Goal: Task Accomplishment & Management: Manage account settings

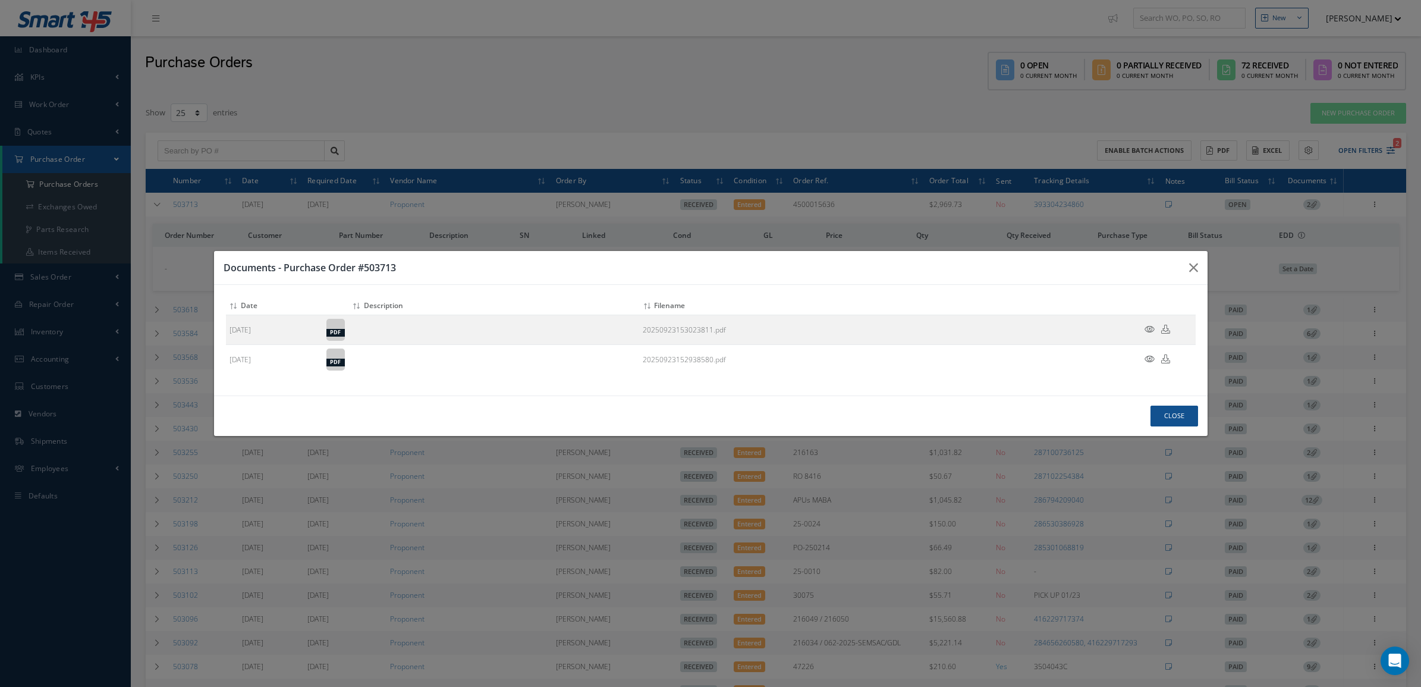
select select "25"
click at [1154, 410] on button "Close" at bounding box center [1174, 415] width 48 height 21
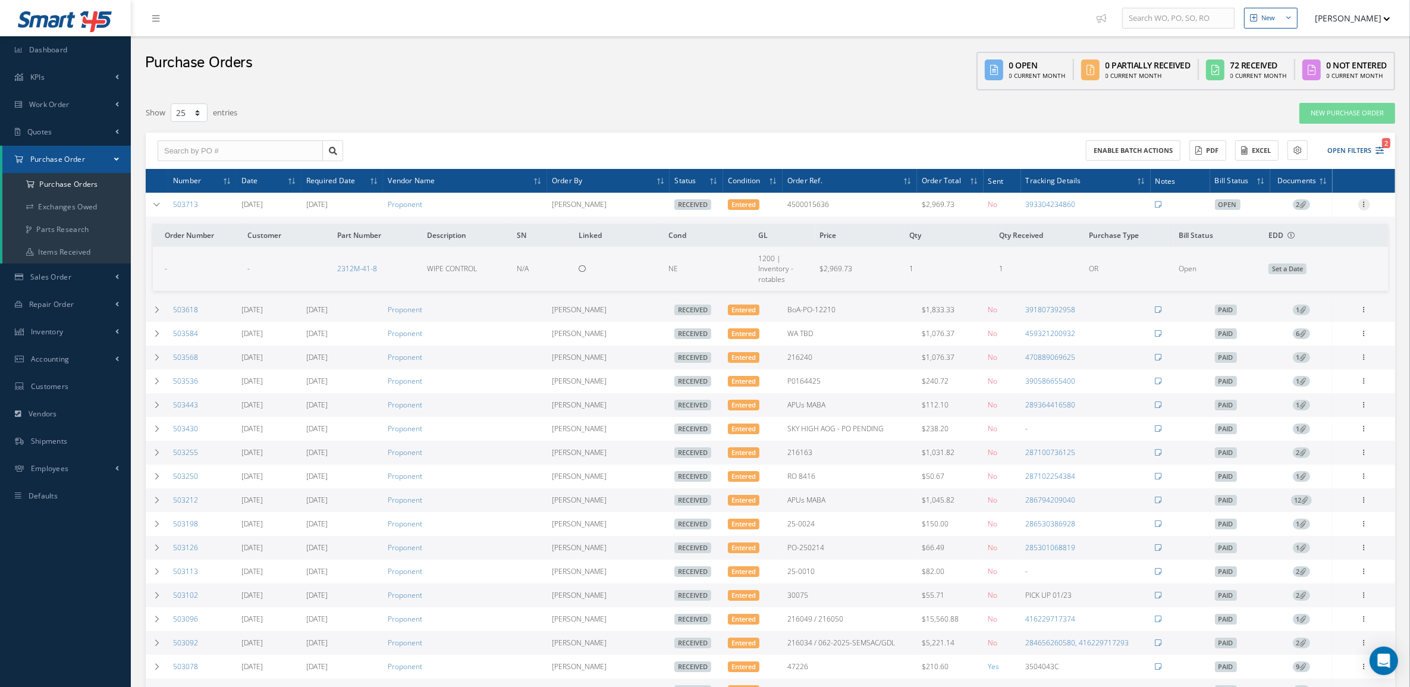
click at [1363, 200] on icon at bounding box center [1364, 204] width 12 height 10
click at [1323, 207] on link "Receiving Details" at bounding box center [1309, 212] width 94 height 15
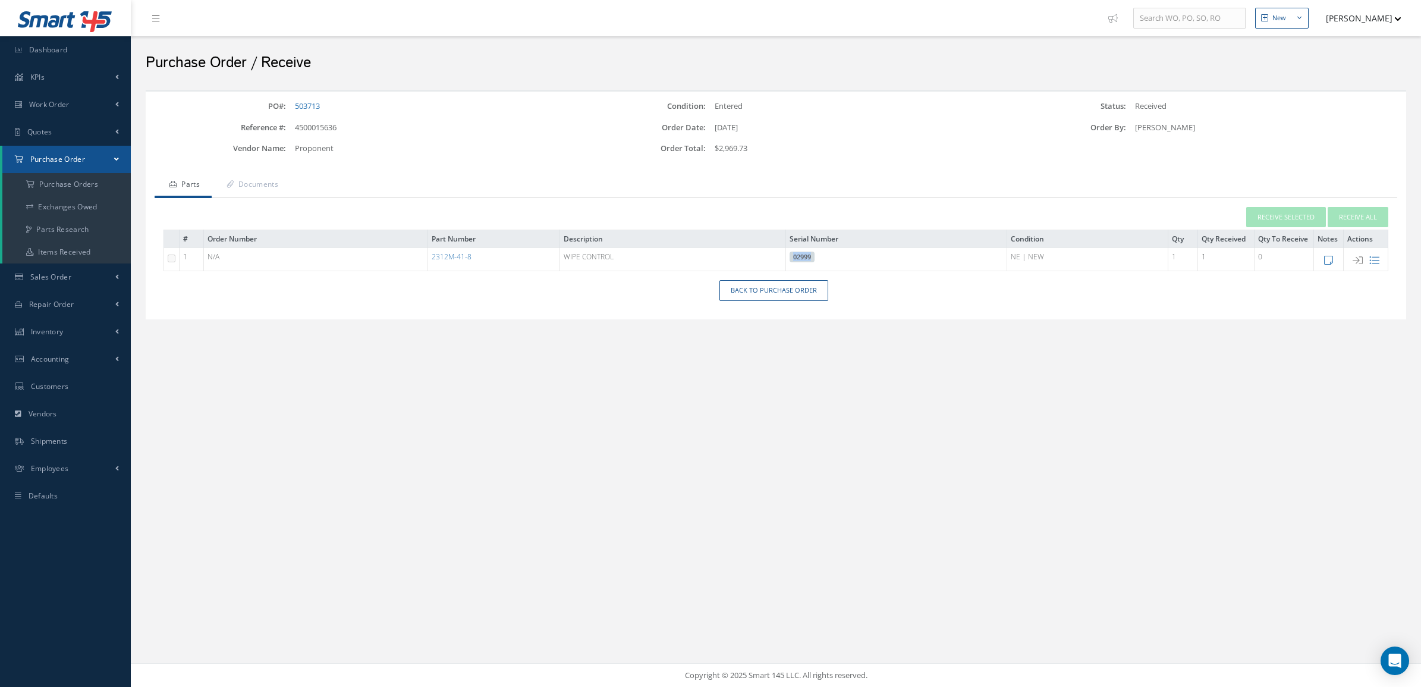
drag, startPoint x: 863, startPoint y: 265, endPoint x: 773, endPoint y: 257, distance: 90.1
click at [773, 257] on tr "1 N/A 2312M-41-8 WIPE CONTROL 02999 NE | NEW 1 1 0" at bounding box center [776, 259] width 1224 height 23
drag, startPoint x: 773, startPoint y: 257, endPoint x: 905, endPoint y: 346, distance: 158.5
click at [905, 346] on div "PO#: 503713 Condition: Entered Status: Received Reference #: 4500015636 Order D…" at bounding box center [776, 221] width 1272 height 274
click at [1372, 263] on icon at bounding box center [1374, 260] width 10 height 10
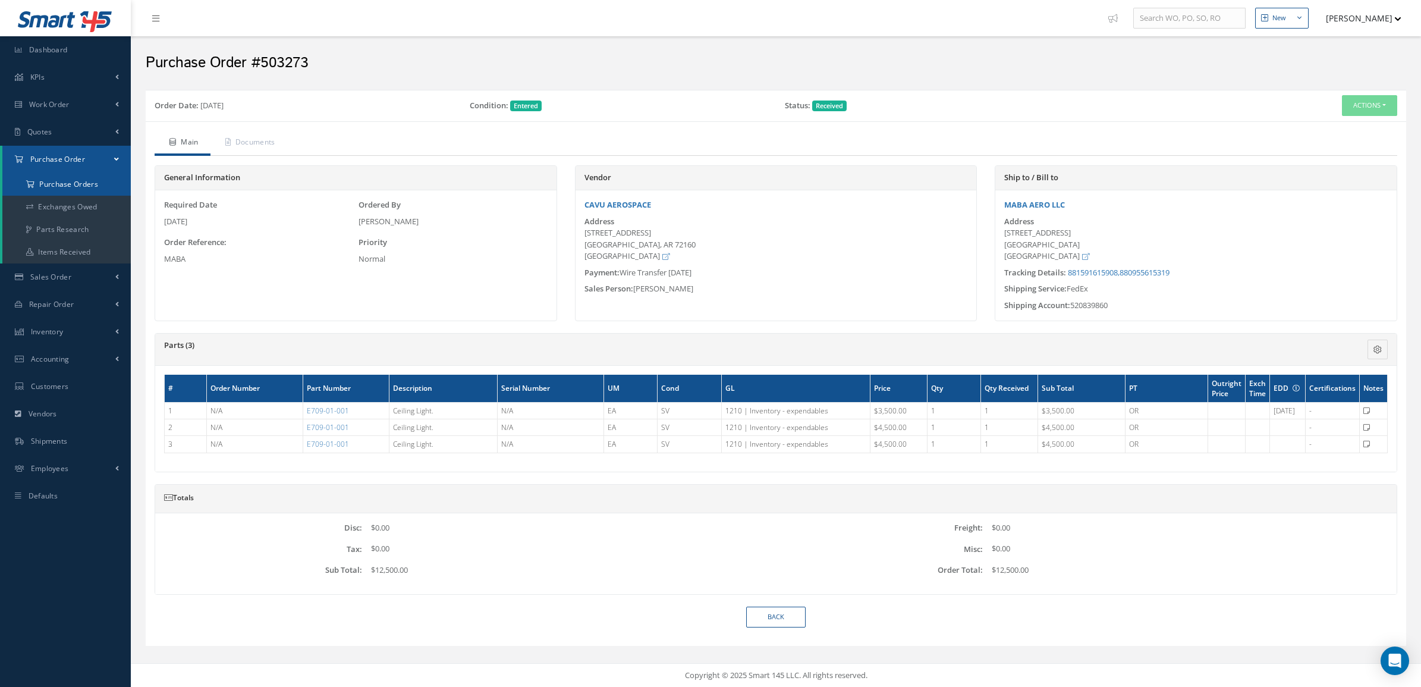
click at [87, 185] on a=1&status_id=2&status_id=3&status_id=5&collapsedFilters"] "Purchase Orders" at bounding box center [66, 184] width 128 height 23
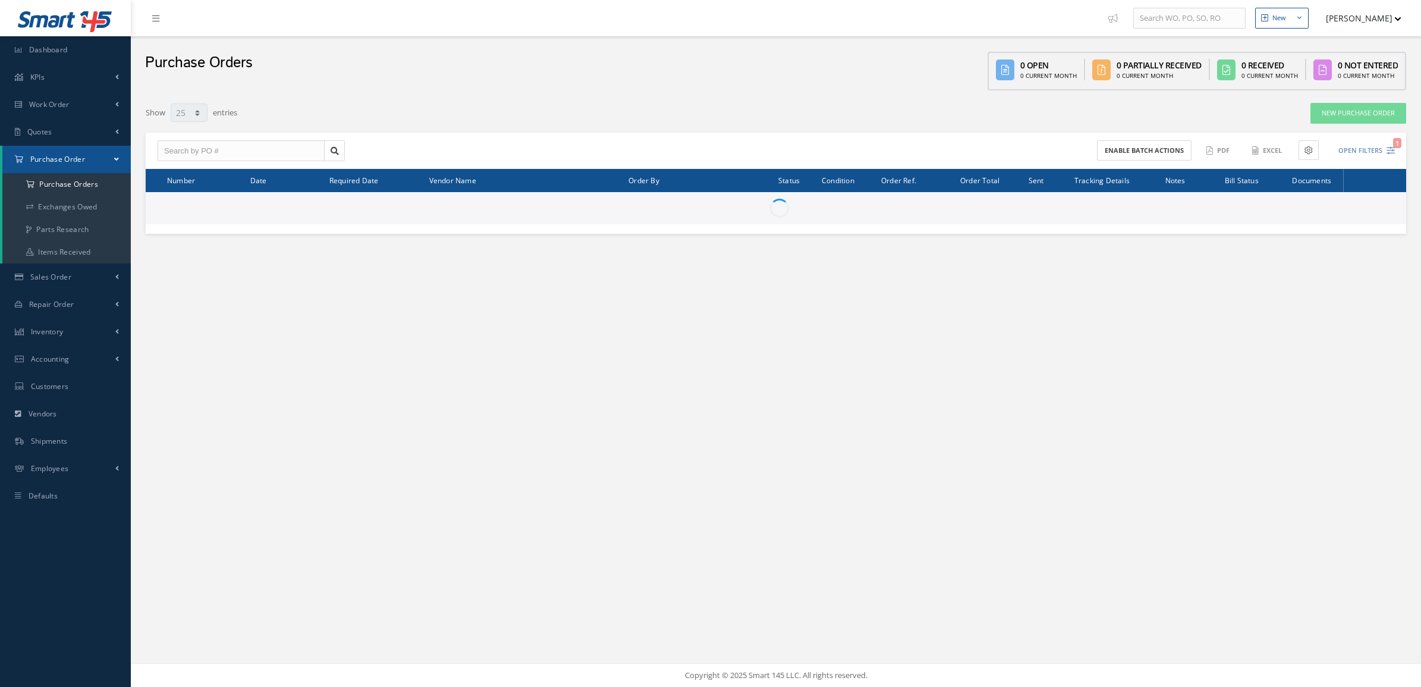
select select "25"
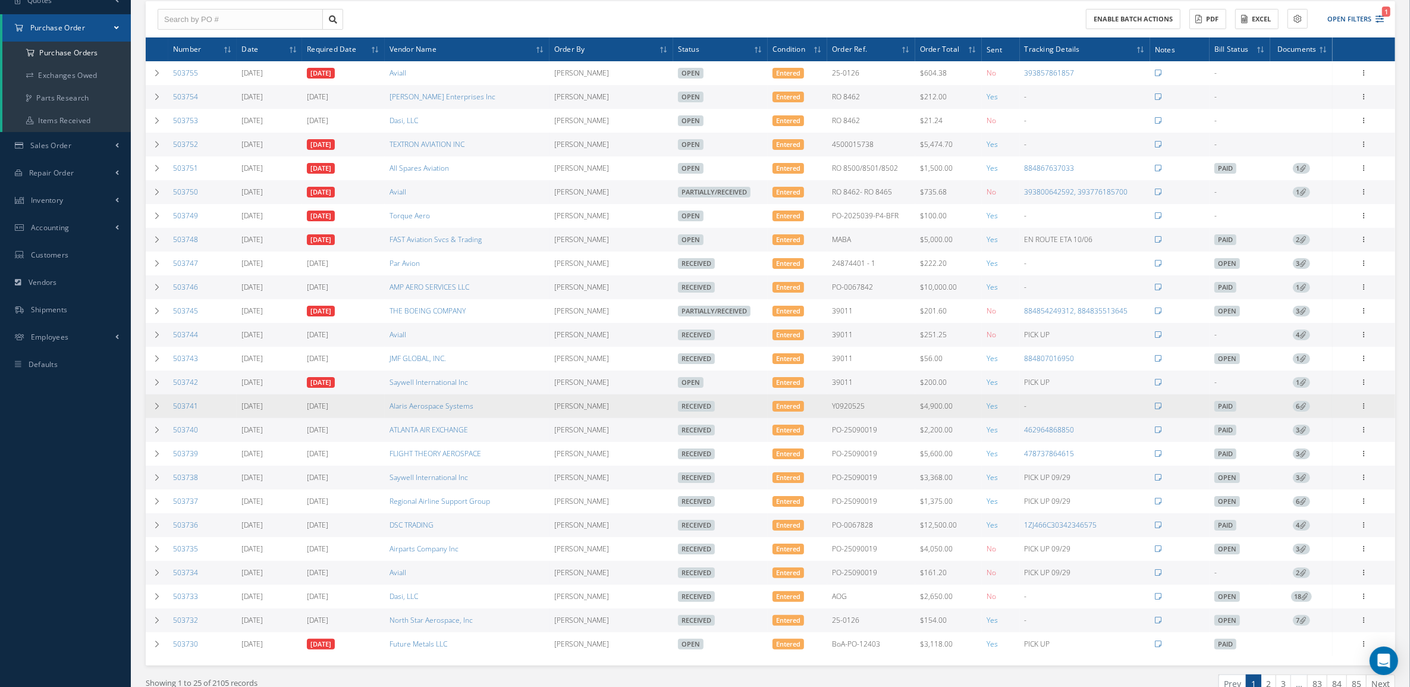
scroll to position [149, 0]
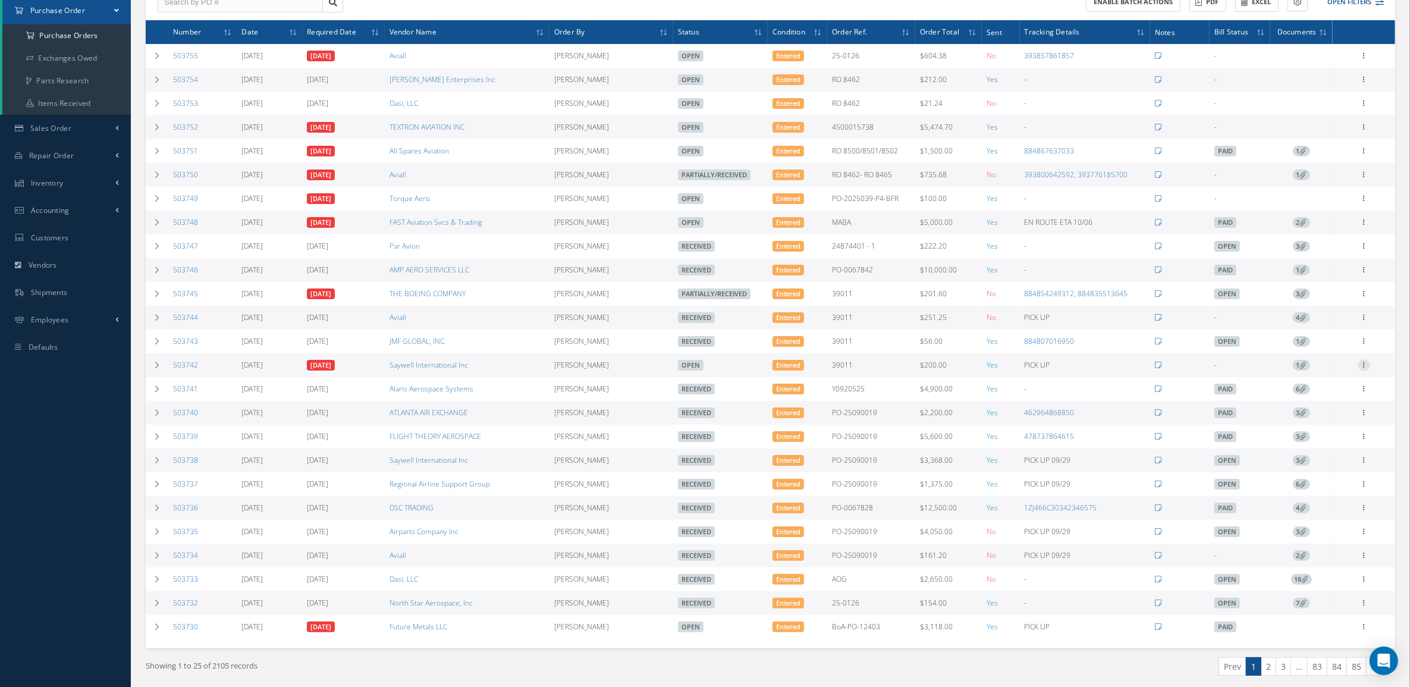
click at [1360, 369] on icon at bounding box center [1364, 364] width 12 height 10
click at [1309, 483] on link "Documents" at bounding box center [1309, 479] width 94 height 15
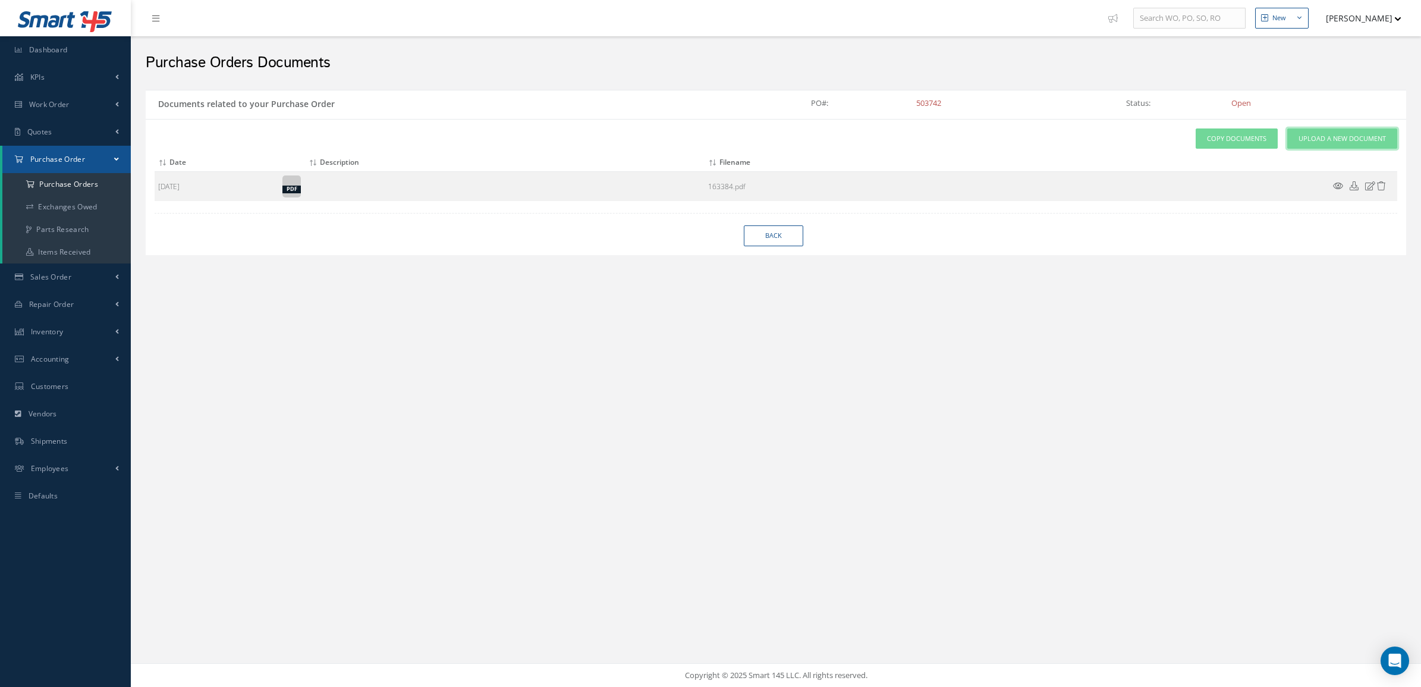
click at [1322, 144] on link "Upload a New Document" at bounding box center [1342, 138] width 110 height 21
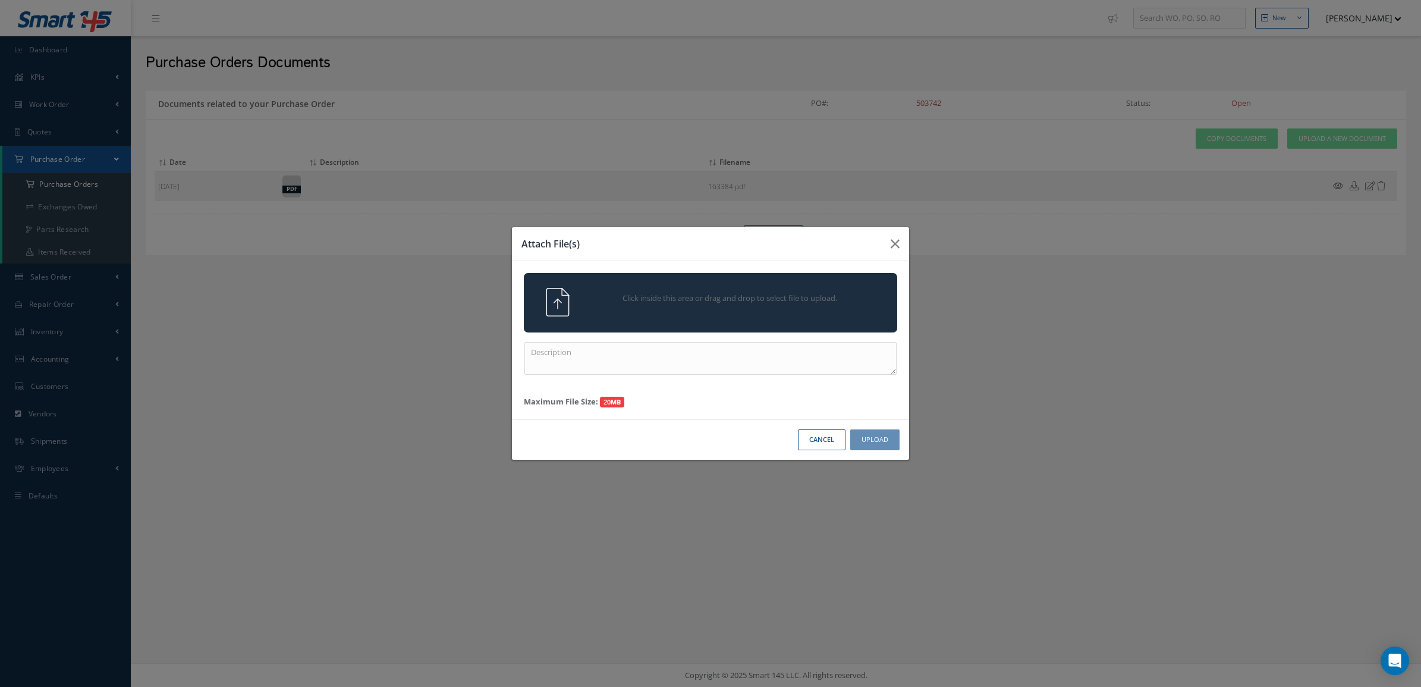
click at [847, 294] on span "Click inside this area or drag and drop to select file to upload." at bounding box center [730, 298] width 270 height 12
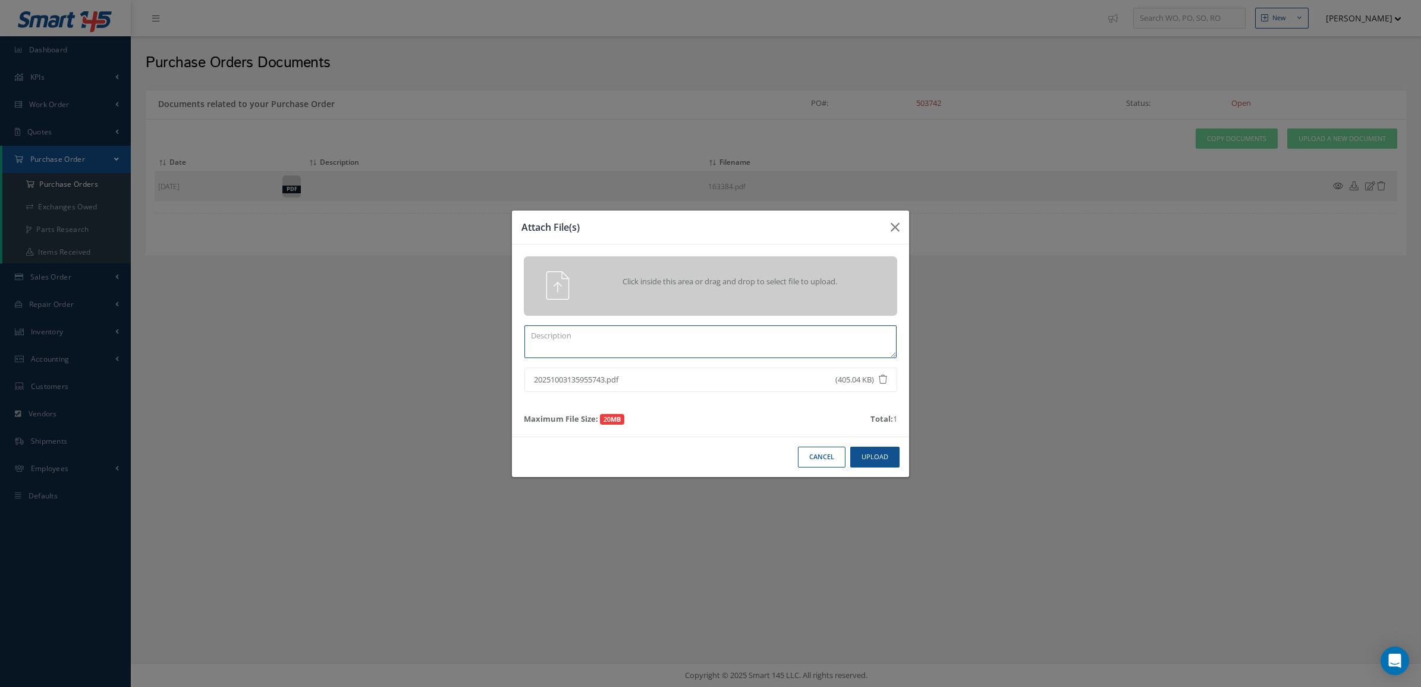
click at [794, 339] on textarea at bounding box center [710, 341] width 372 height 33
type textarea "ceets"
click at [866, 453] on button "Upload" at bounding box center [874, 456] width 49 height 21
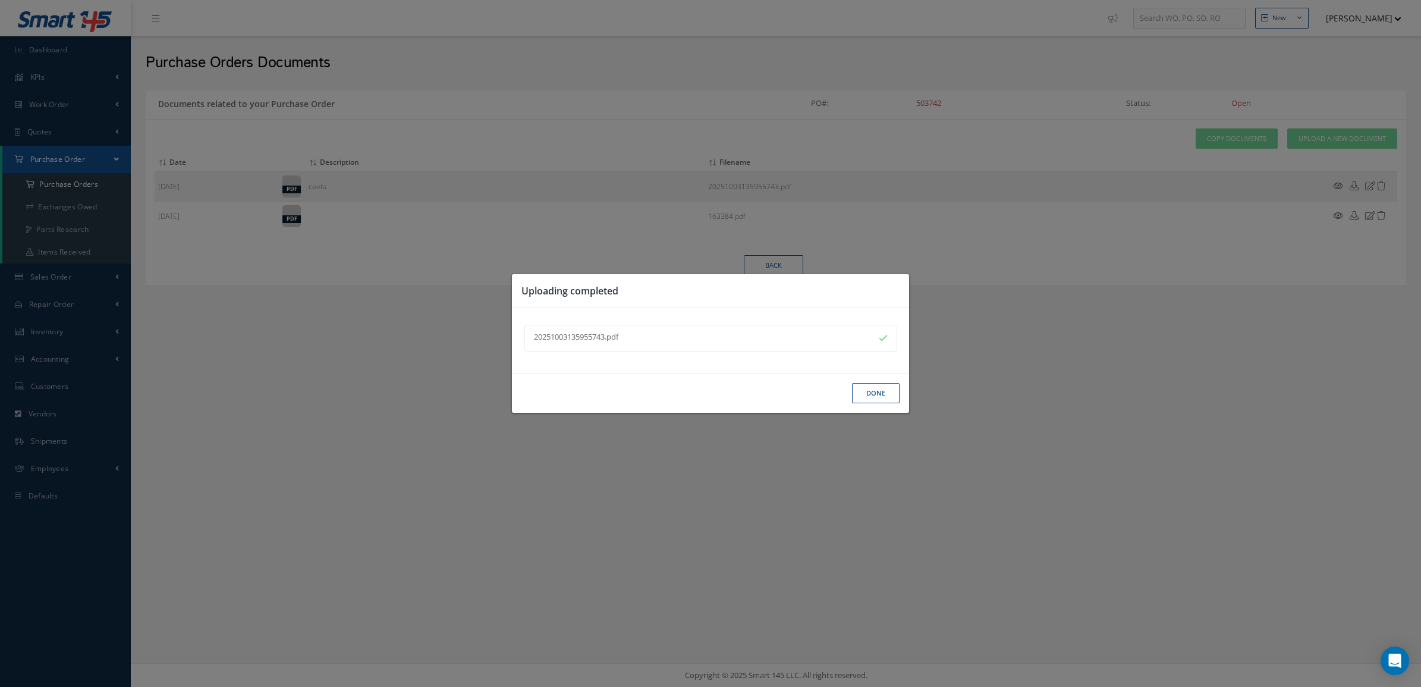
click at [868, 396] on button "Done" at bounding box center [876, 393] width 48 height 21
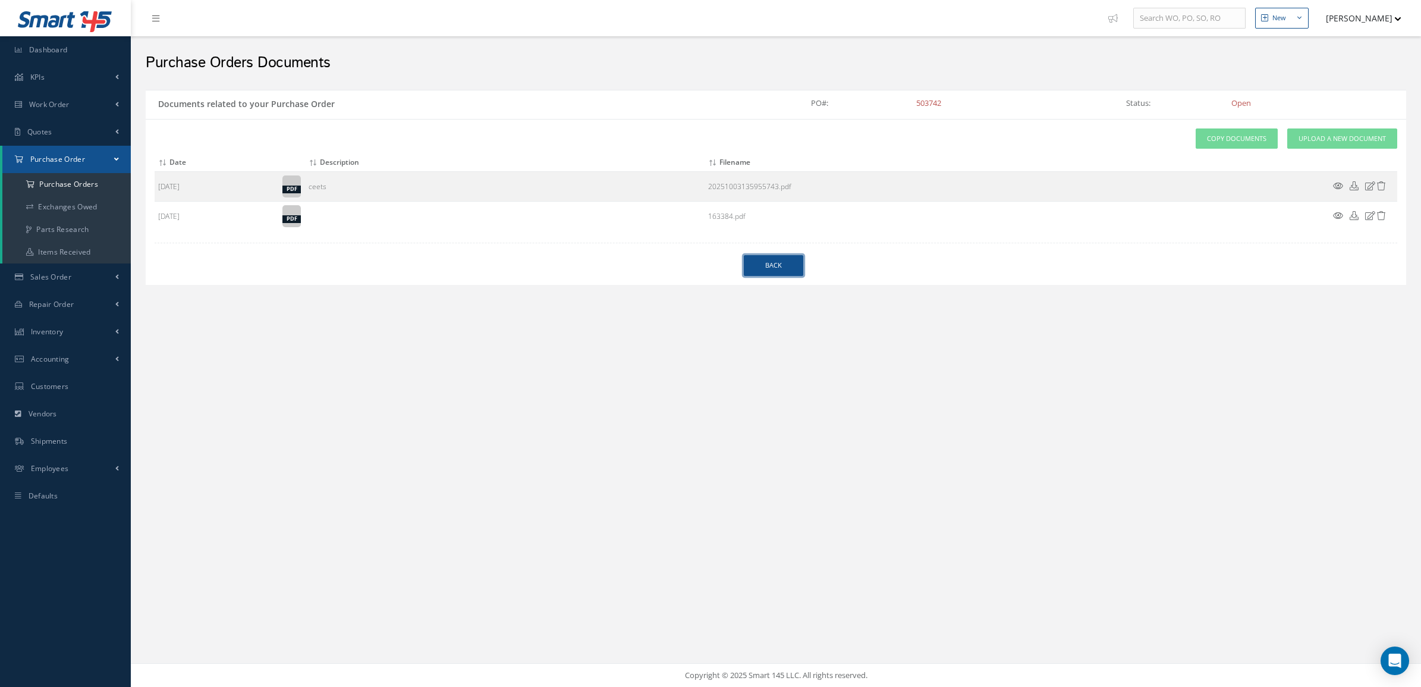
click at [770, 275] on link "Back" at bounding box center [773, 265] width 59 height 21
select select "25"
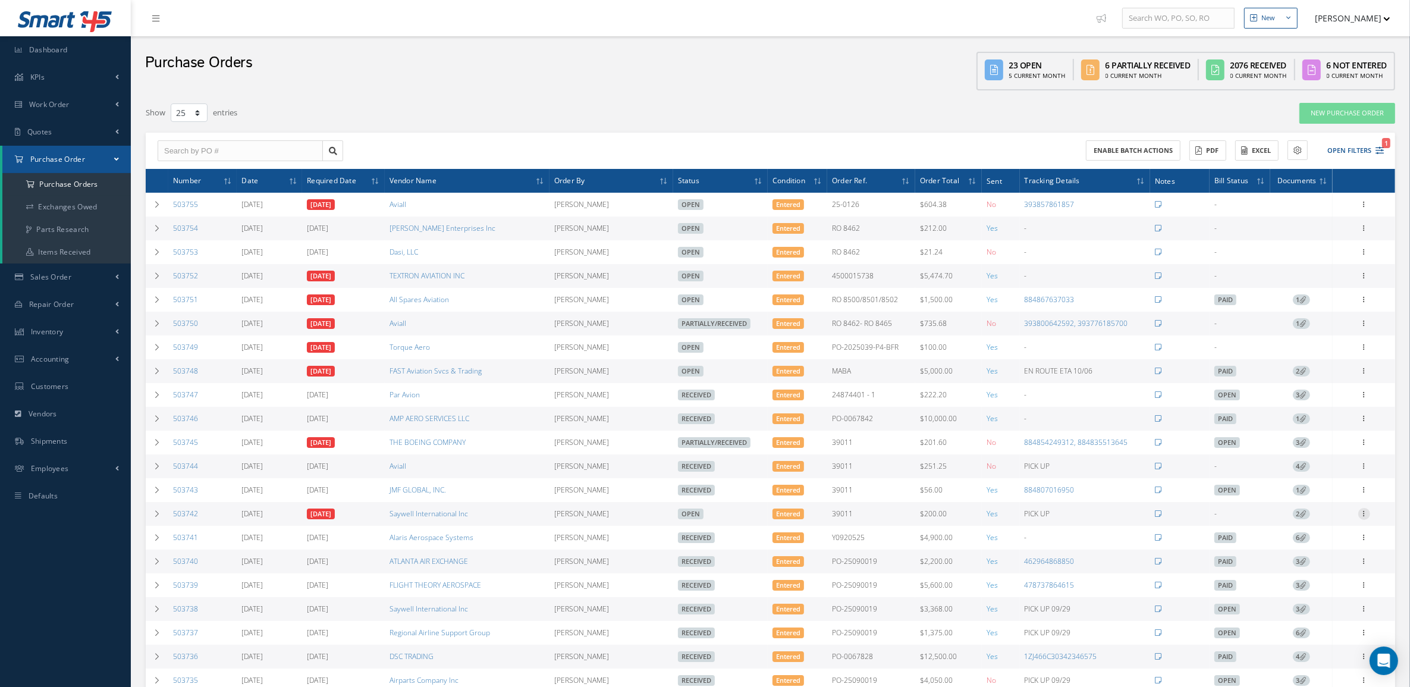
click at [1360, 517] on icon at bounding box center [1364, 513] width 12 height 10
click at [1314, 524] on link "Receive" at bounding box center [1309, 521] width 94 height 15
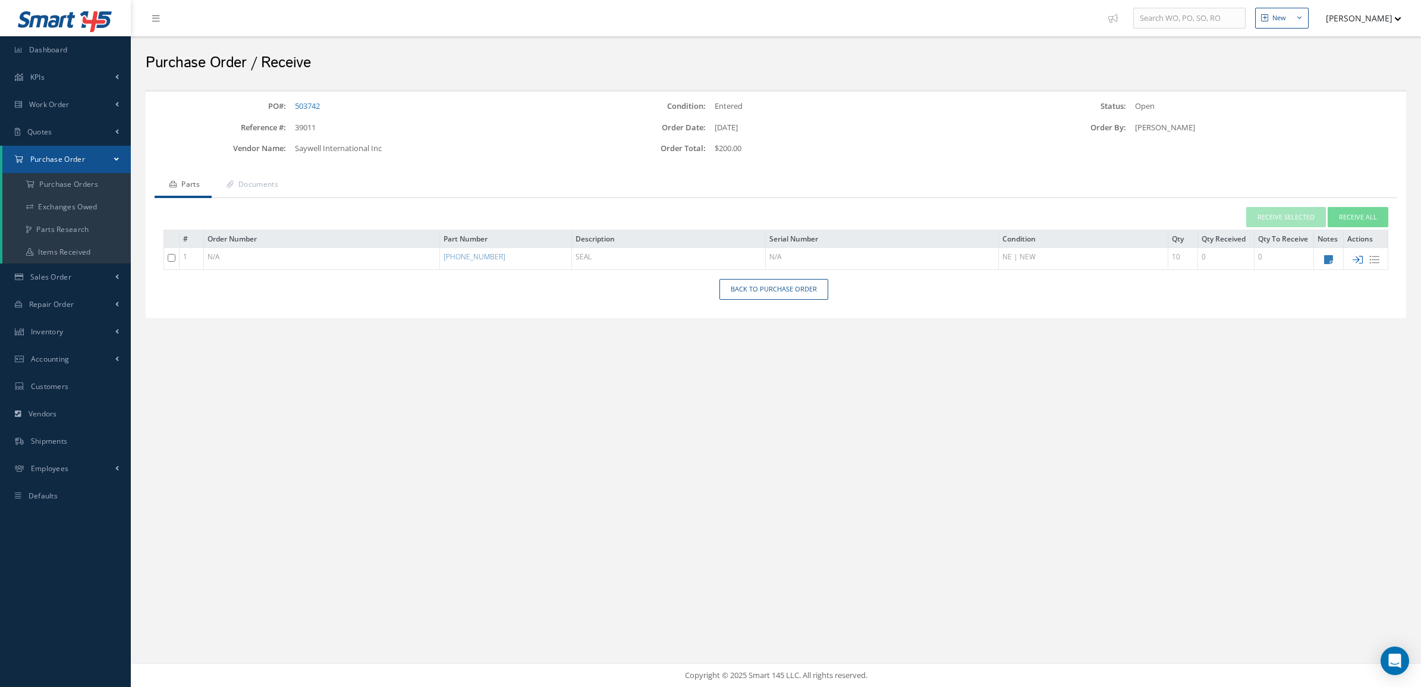
click at [1356, 257] on icon at bounding box center [1357, 259] width 10 height 10
type input "10/03/2025"
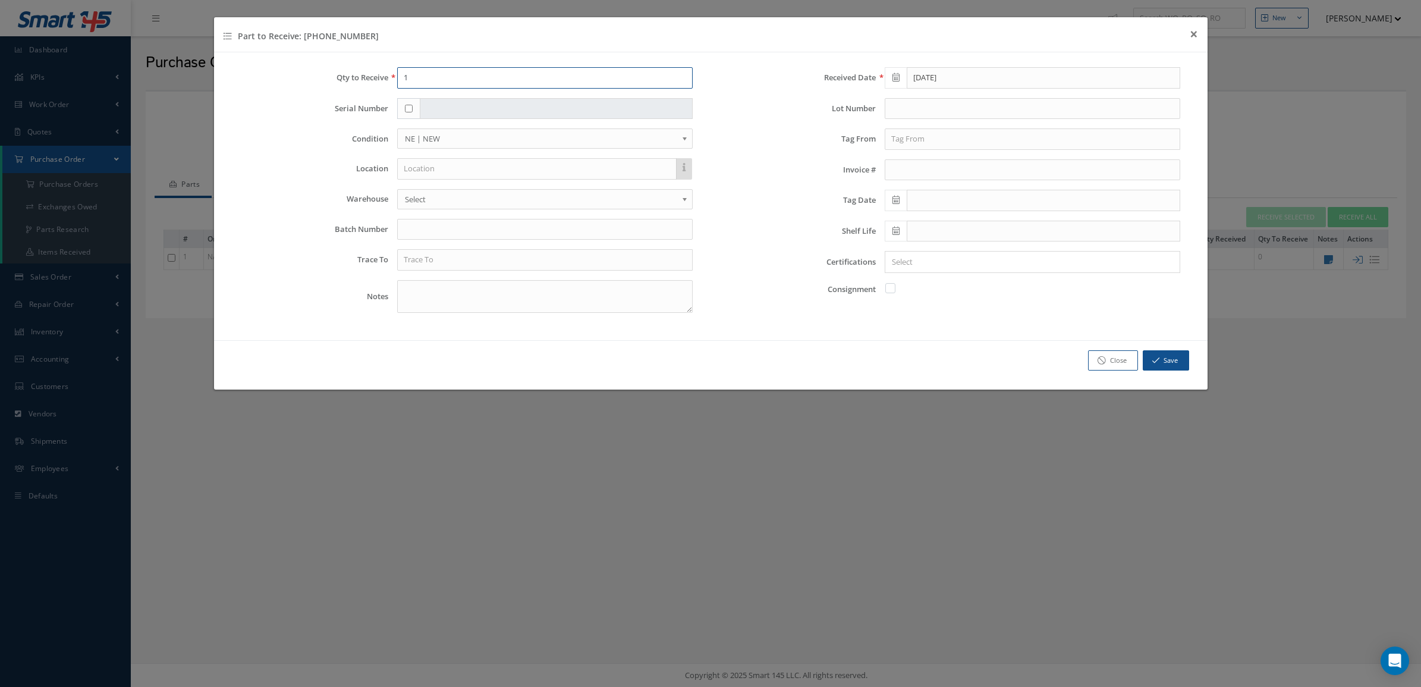
click at [483, 81] on input "1" at bounding box center [544, 77] width 295 height 21
type input "10"
click at [531, 291] on textarea at bounding box center [544, 296] width 295 height 33
type textarea "c"
type textarea "CURE DATE 4Q13"
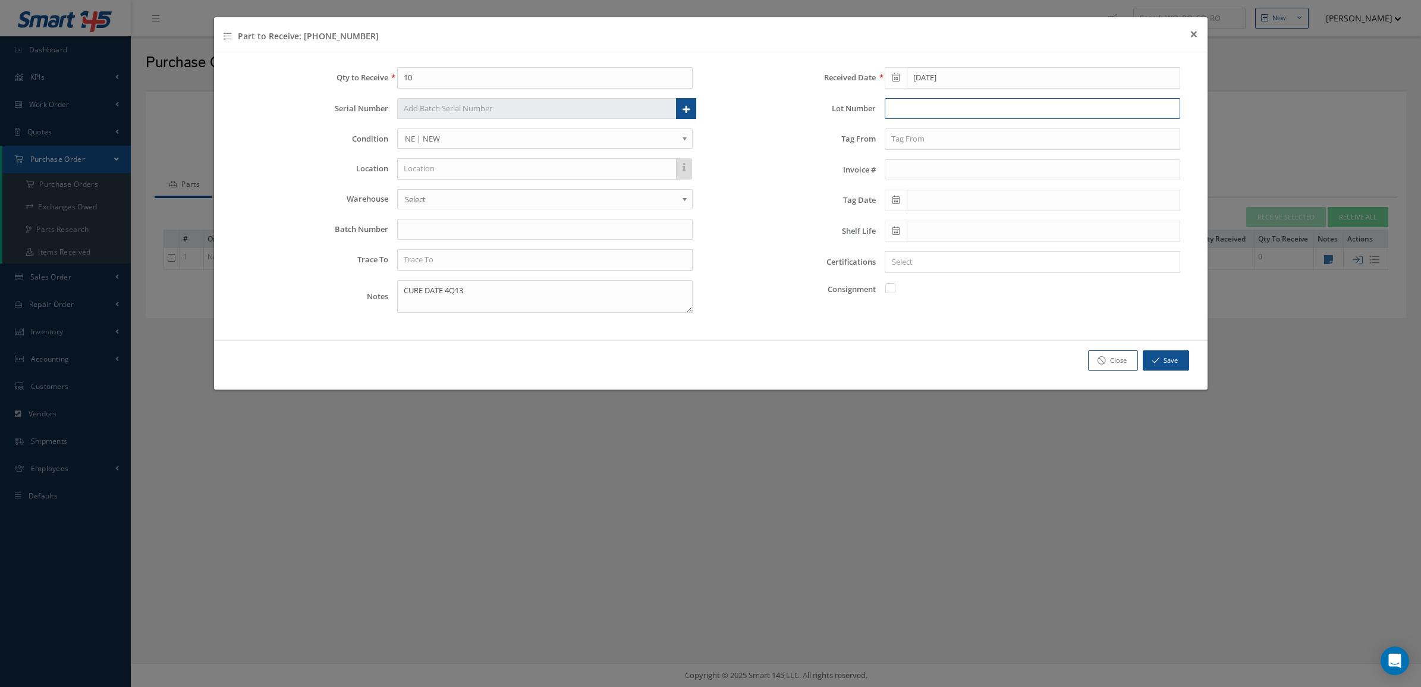
click at [902, 105] on input "text" at bounding box center [1032, 108] width 295 height 21
type input "21288"
click at [488, 231] on input "text" at bounding box center [544, 229] width 295 height 21
type input "0007451298"
click at [445, 263] on input "text" at bounding box center [544, 259] width 295 height 21
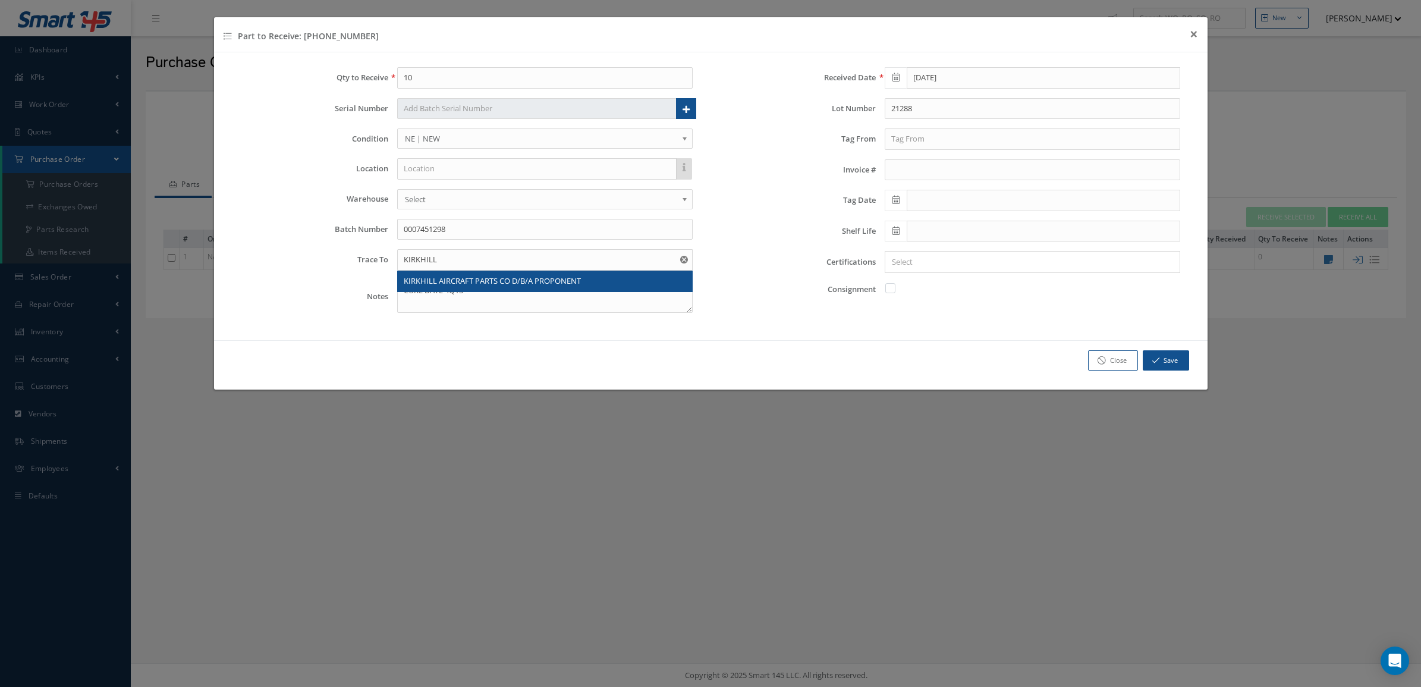
click at [455, 281] on span "KIRKHILL AIRCRAFT PARTS CO D/B/A PROPONENT" at bounding box center [492, 280] width 177 height 11
drag, startPoint x: 626, startPoint y: 256, endPoint x: 438, endPoint y: 257, distance: 187.9
click at [438, 257] on input "KIRKHILL AIRCRAFT PARTS CO D/B/A PROPONENT" at bounding box center [544, 259] width 295 height 21
type input "KIRKHILL TA CO. INC"
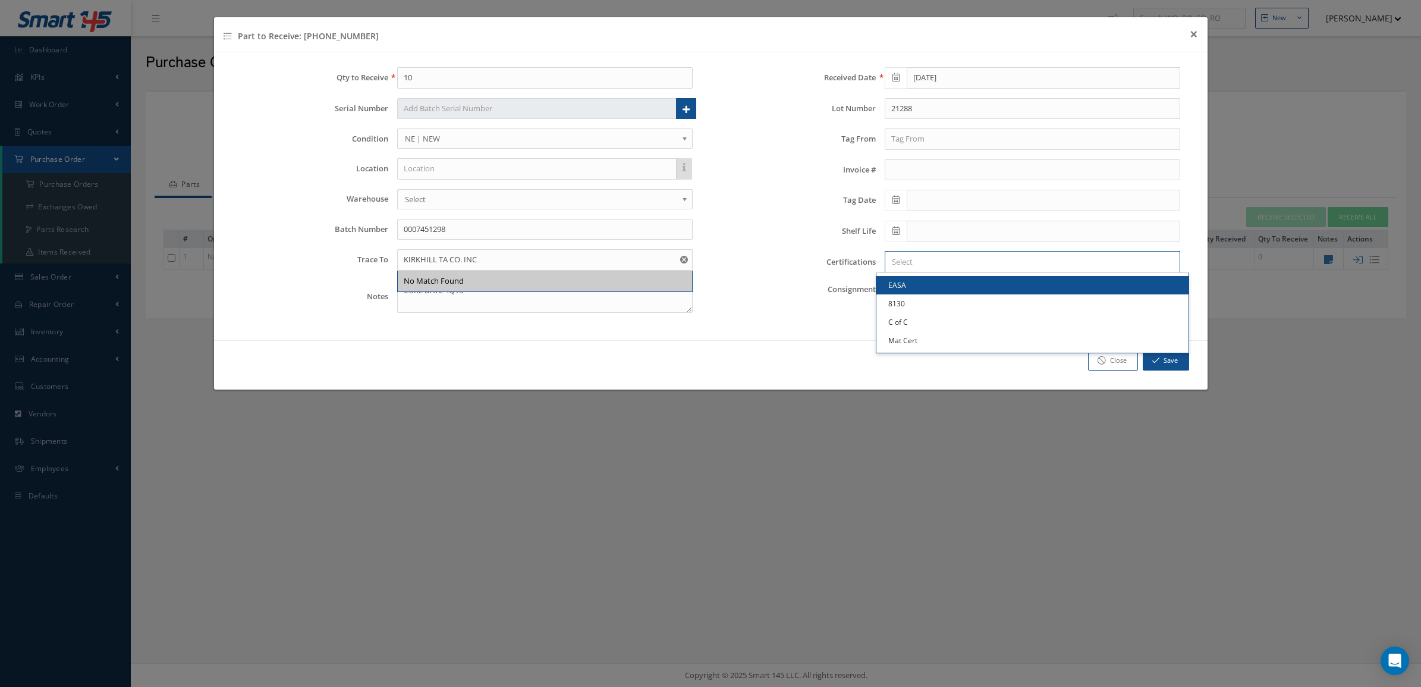
click at [1012, 268] on input "Search for option" at bounding box center [1029, 262] width 287 height 12
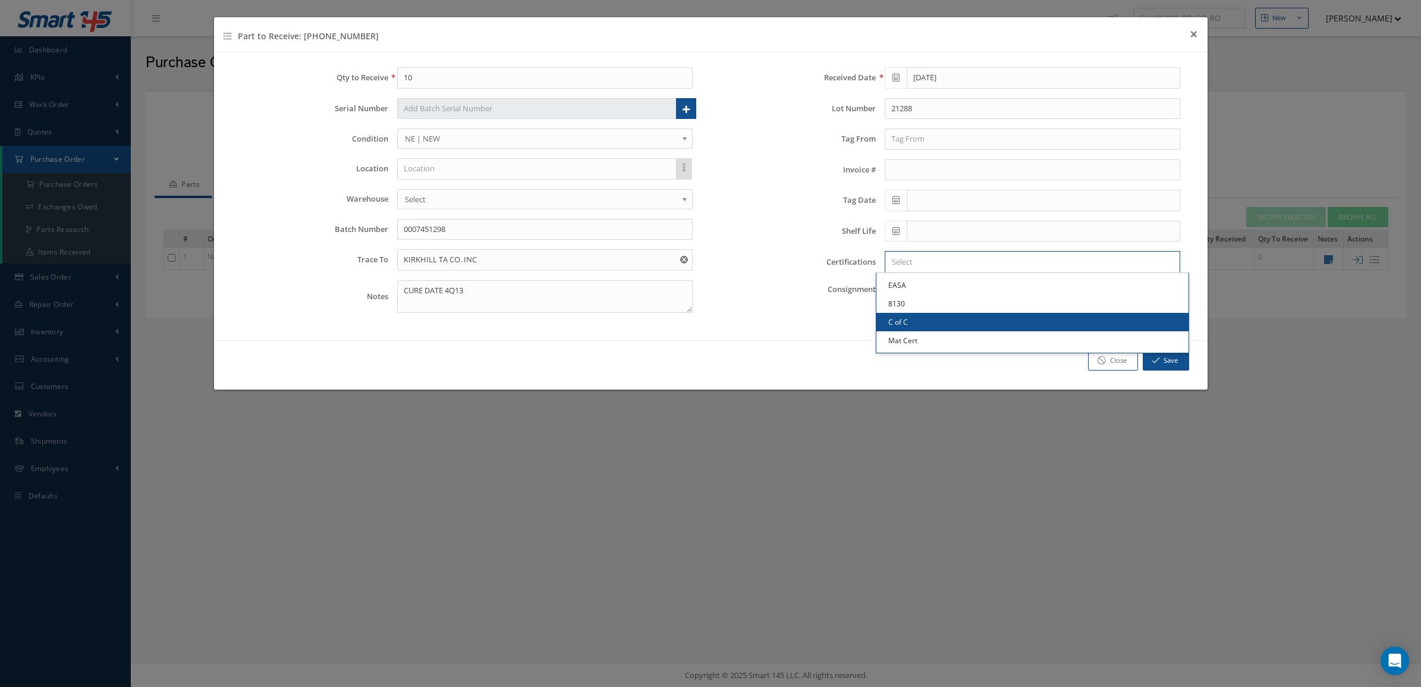
click at [987, 316] on link "C of C" at bounding box center [1032, 322] width 312 height 18
click at [996, 262] on input "Search for option" at bounding box center [1048, 262] width 249 height 12
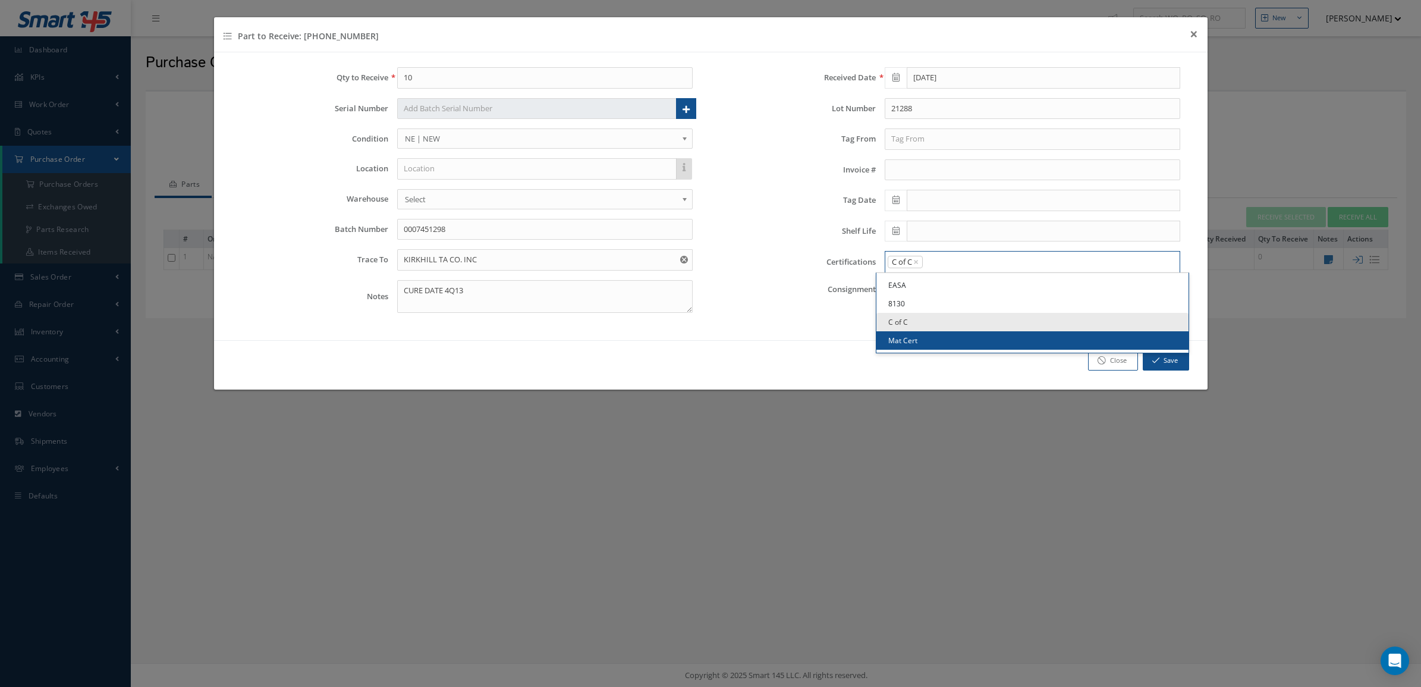
click at [967, 345] on link "Mat Cert" at bounding box center [1032, 340] width 312 height 18
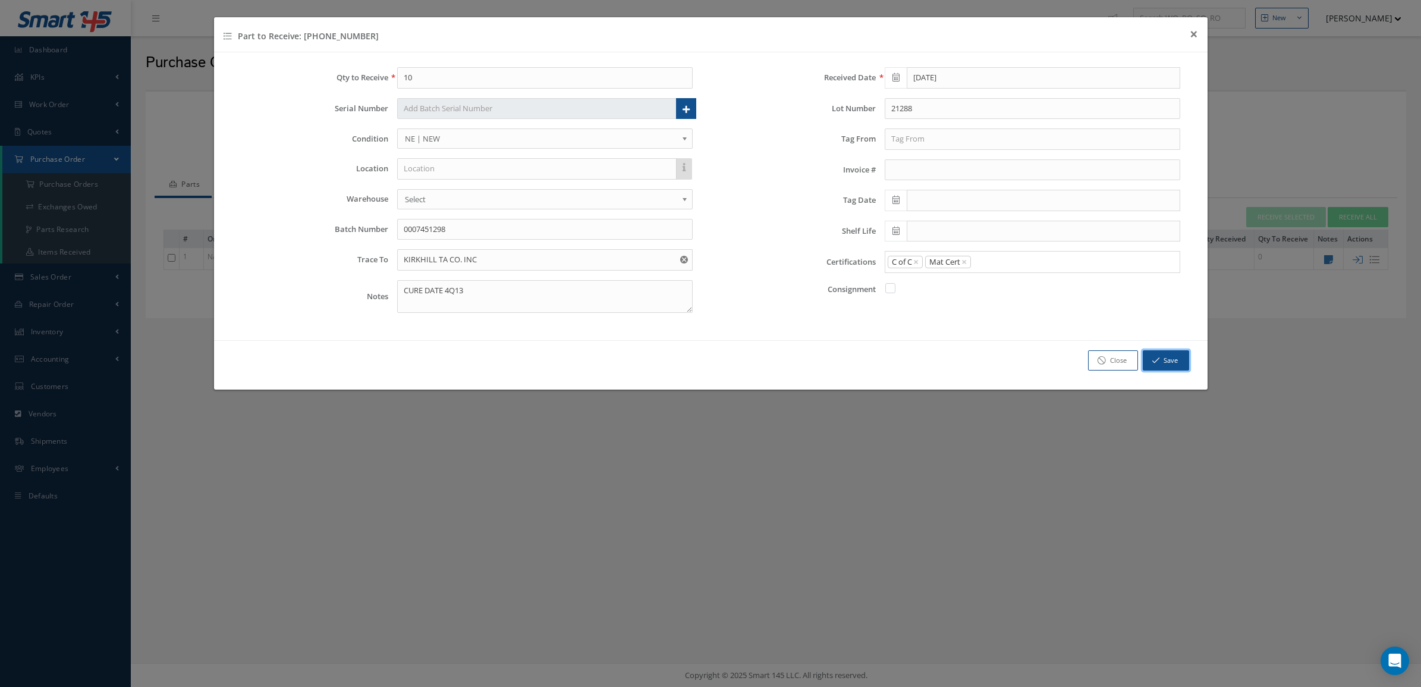
click at [1164, 357] on button "Save" at bounding box center [1166, 360] width 46 height 21
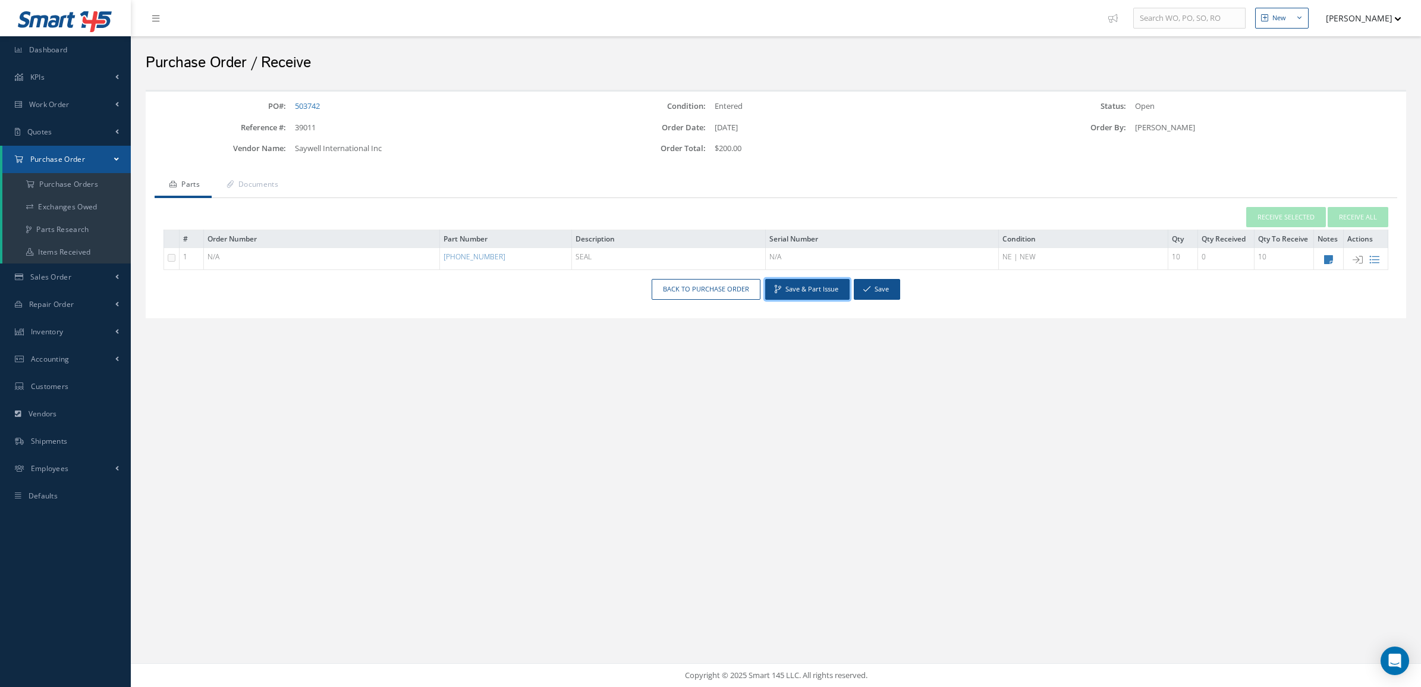
click at [797, 288] on button "Save & Part Issue" at bounding box center [807, 289] width 84 height 21
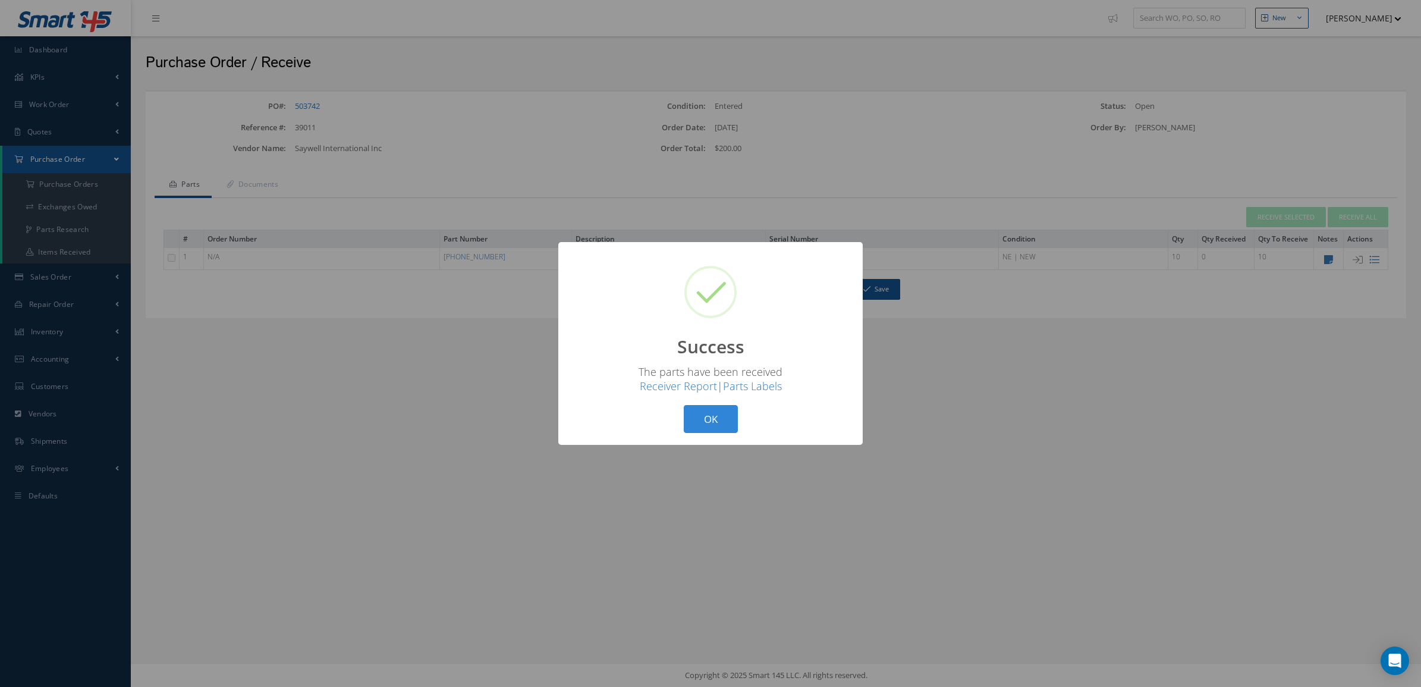
click at [739, 421] on div "OK Cancel" at bounding box center [710, 419] width 61 height 28
click at [714, 420] on button "OK" at bounding box center [711, 419] width 54 height 28
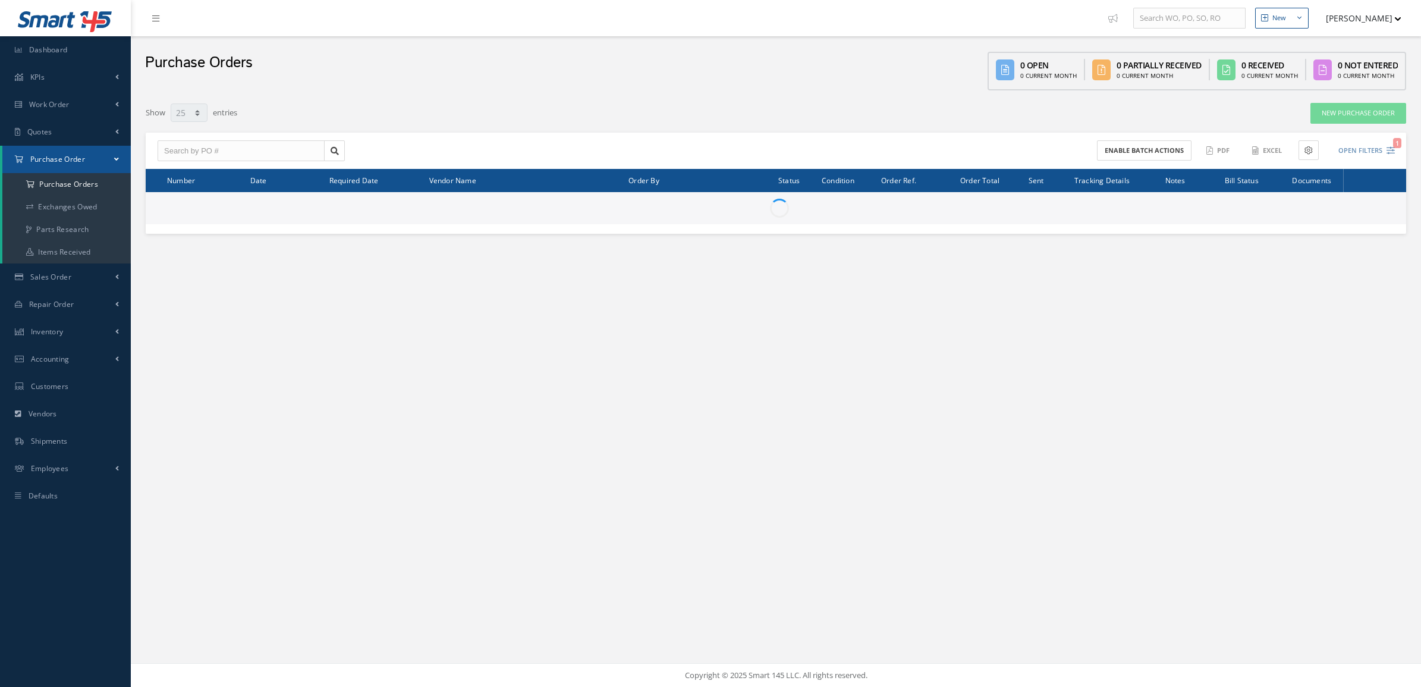
select select "25"
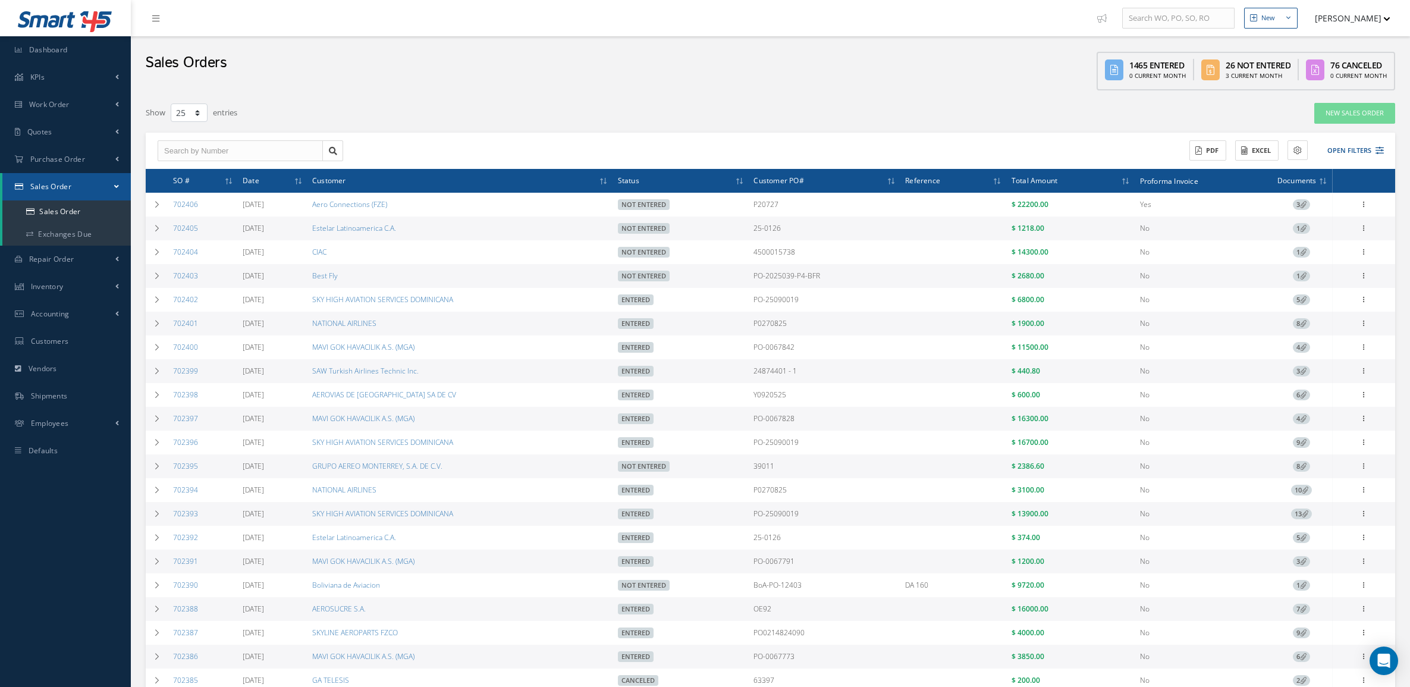
select select "25"
click at [1354, 473] on div "Enter/Update Edit Show Send By Email Documents Cancel Delete Print-Outs Sales O…" at bounding box center [1363, 466] width 59 height 14
click at [1368, 470] on icon at bounding box center [1364, 465] width 12 height 10
click at [1313, 539] on link "Documents" at bounding box center [1309, 534] width 94 height 15
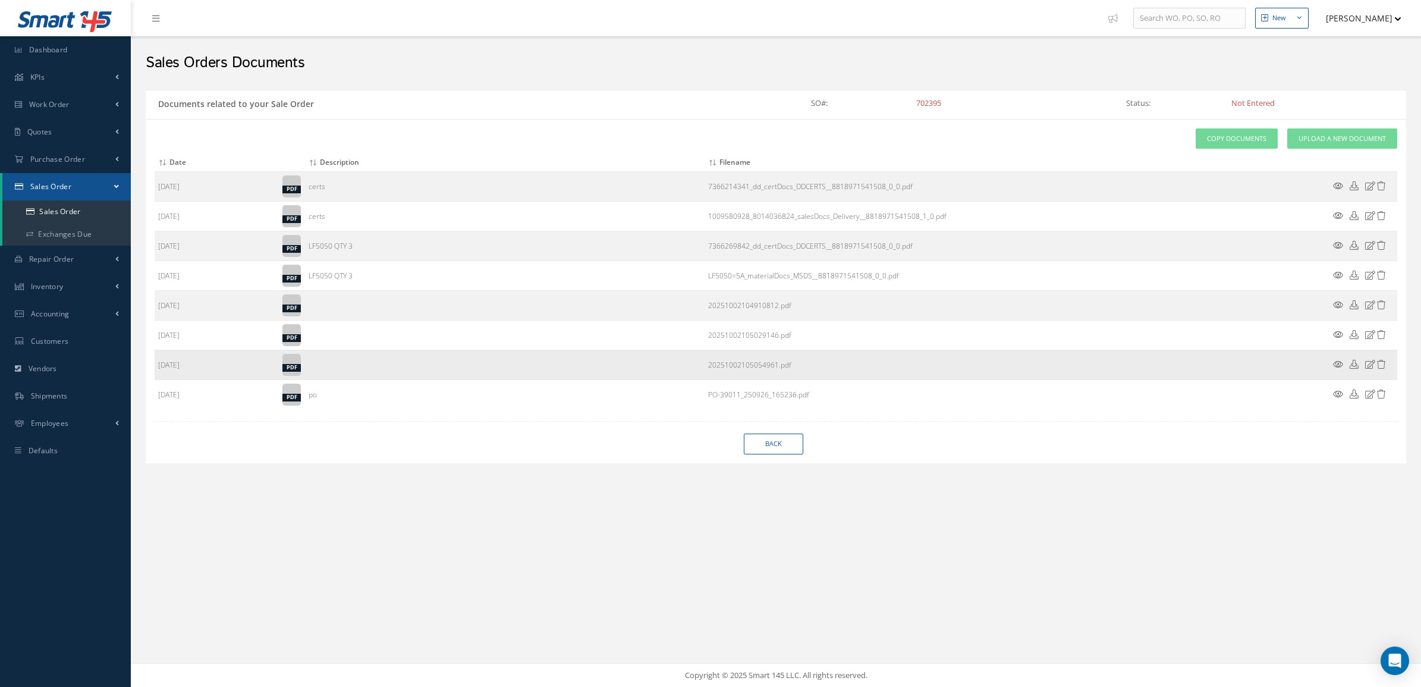
click at [1341, 366] on icon at bounding box center [1338, 364] width 10 height 9
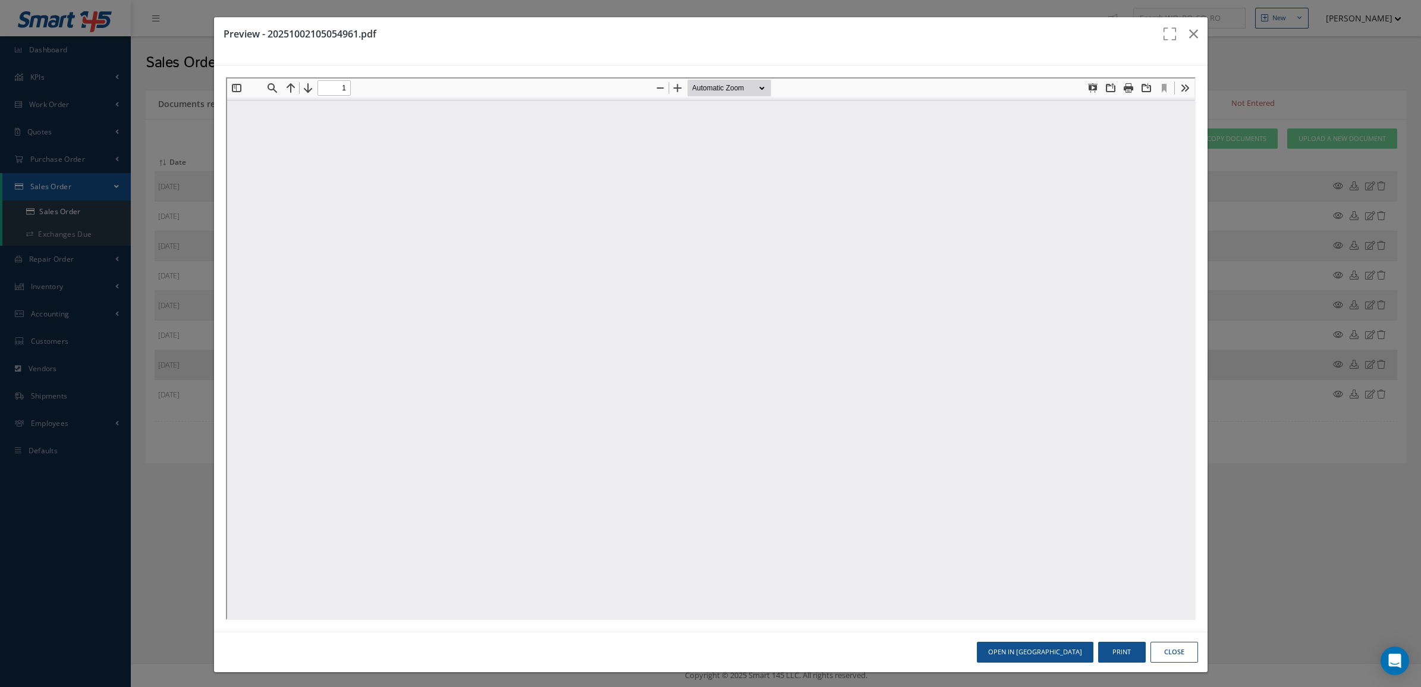
type input "0"
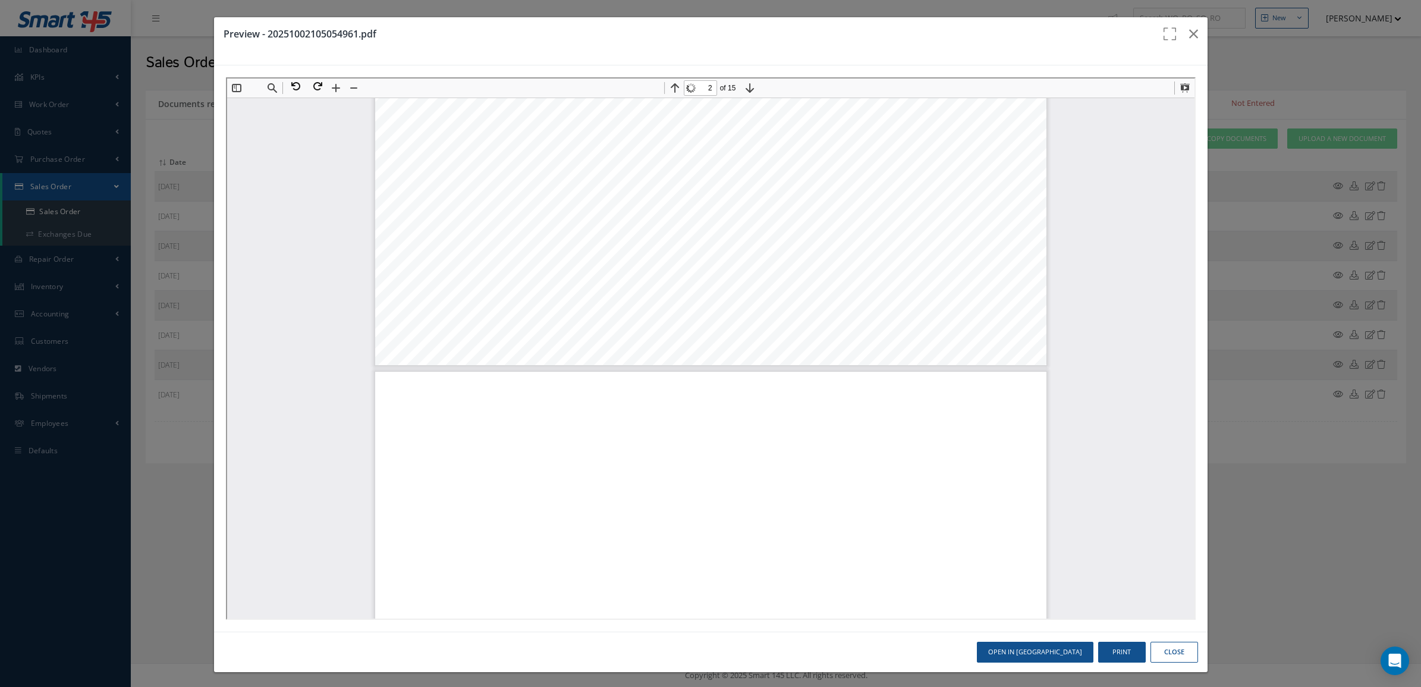
type input "1"
drag, startPoint x: 1175, startPoint y: 525, endPoint x: 1385, endPoint y: 141, distance: 436.8
click at [1189, 40] on icon "button" at bounding box center [1193, 34] width 9 height 14
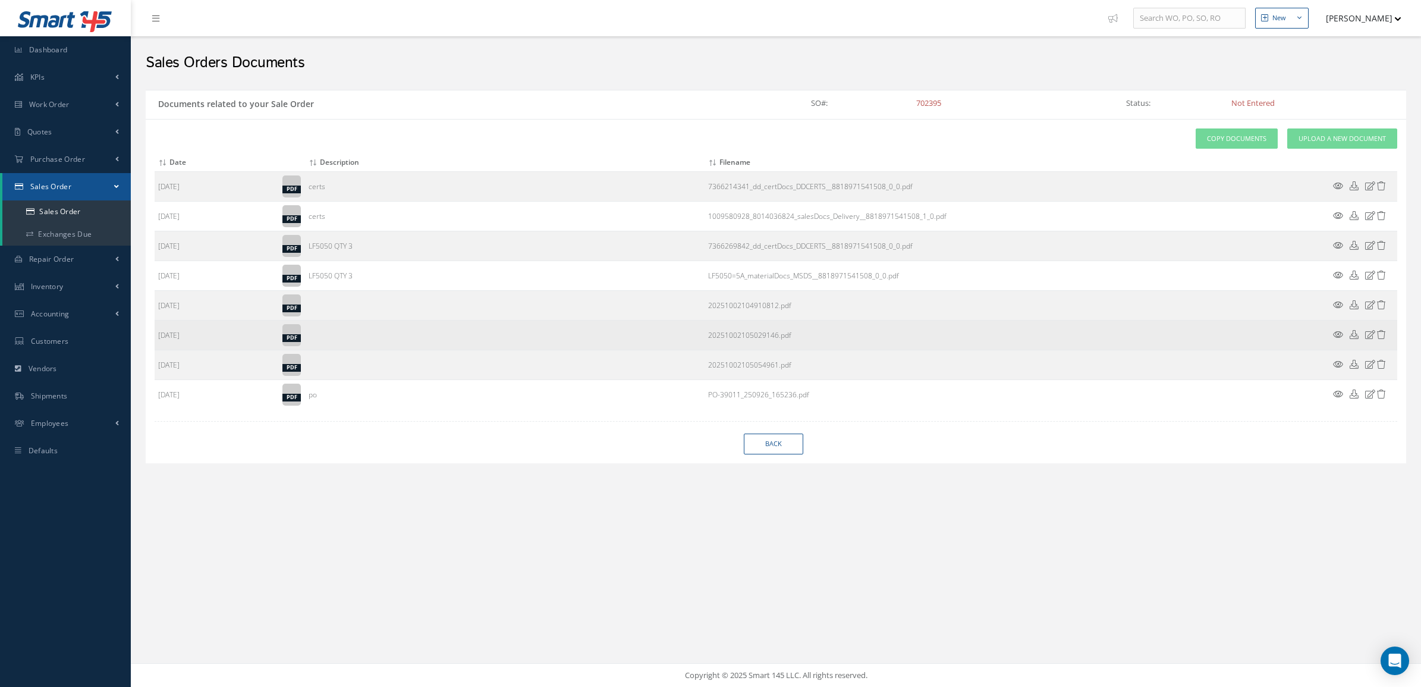
click at [1339, 332] on icon at bounding box center [1338, 334] width 10 height 9
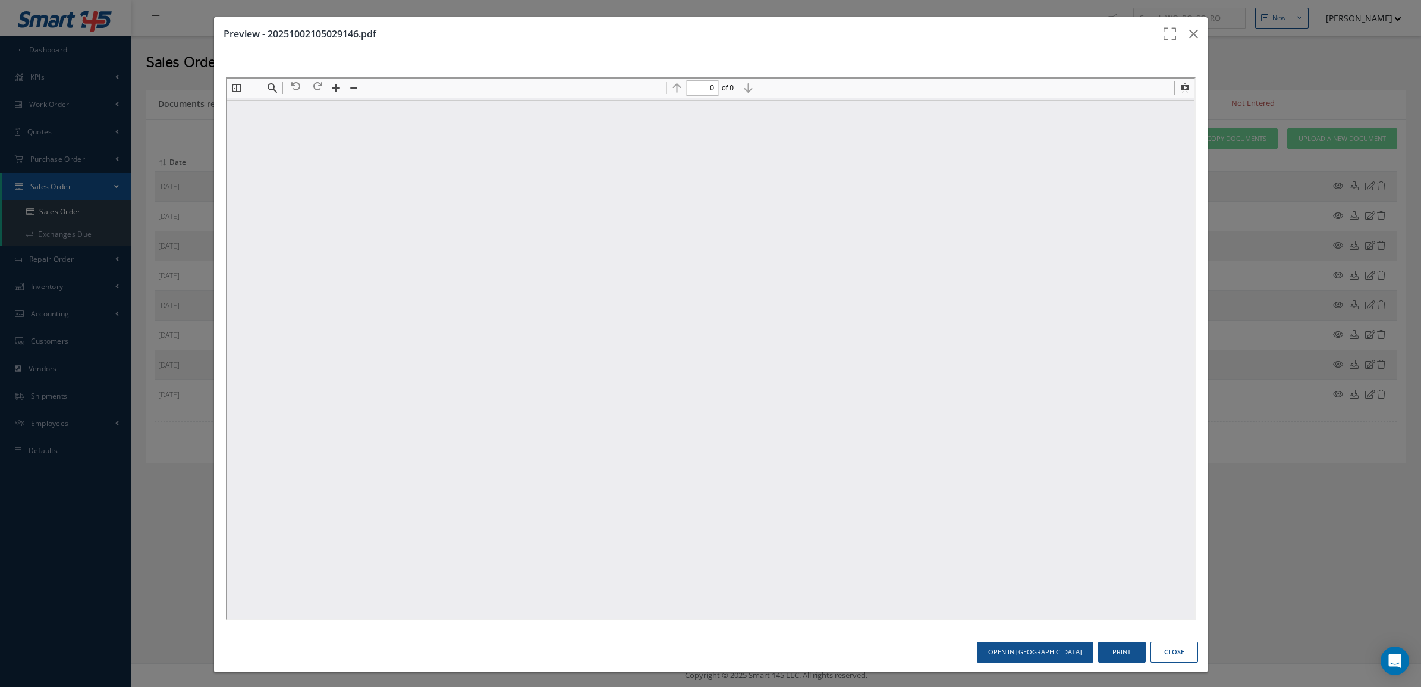
type input "1"
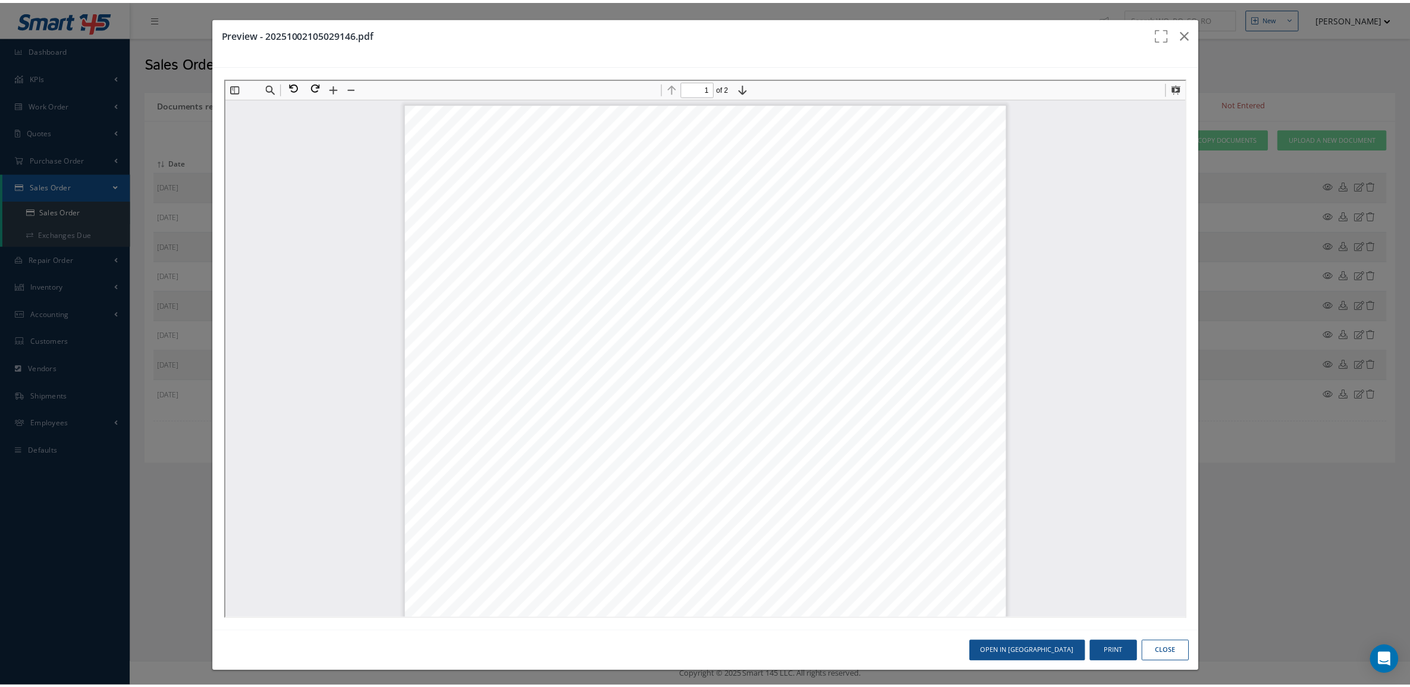
scroll to position [6, 0]
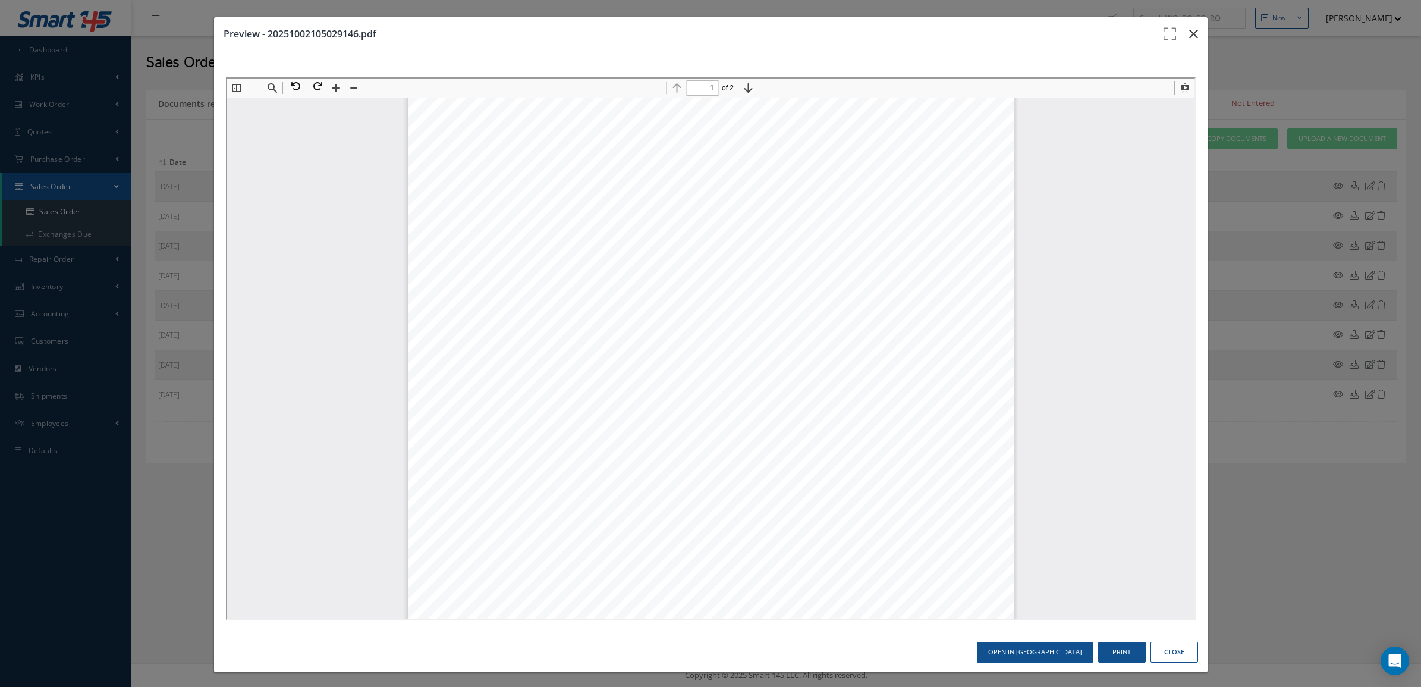
click at [1181, 20] on button "button" at bounding box center [1193, 33] width 28 height 33
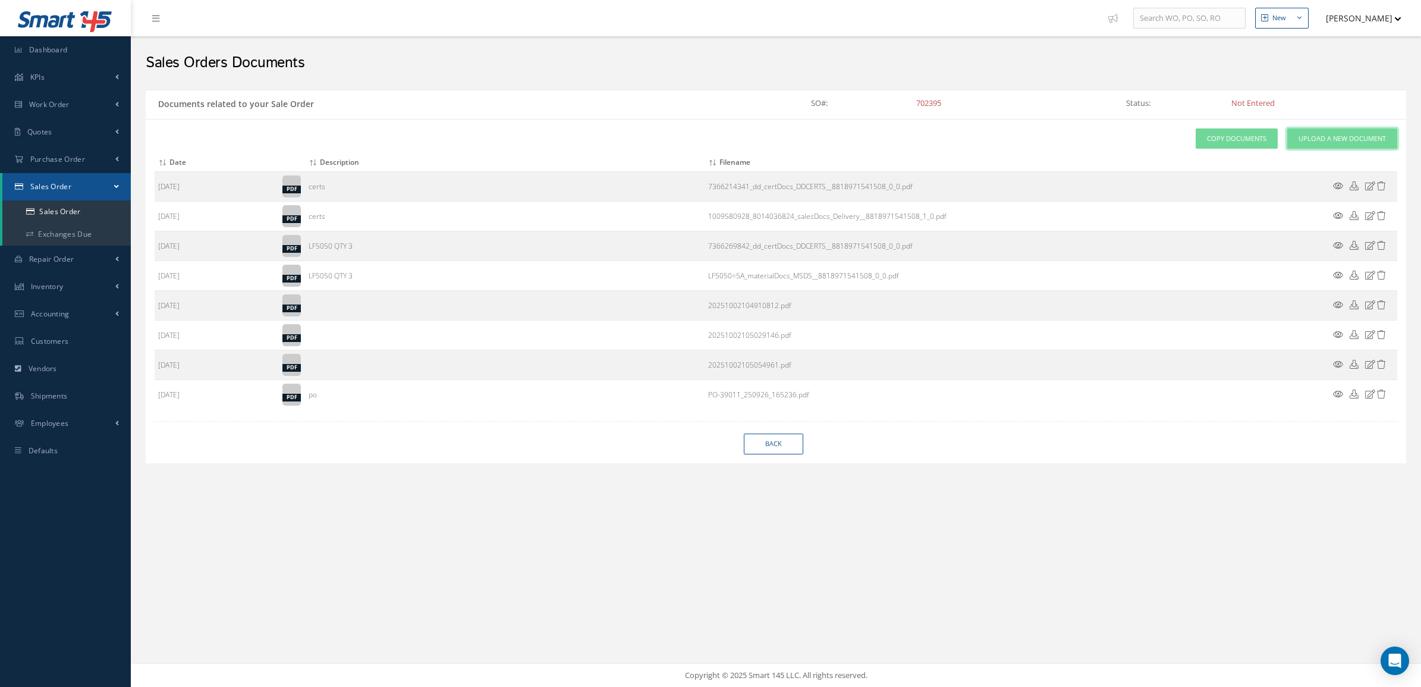
click at [1324, 140] on span "Upload a New Document" at bounding box center [1341, 139] width 87 height 10
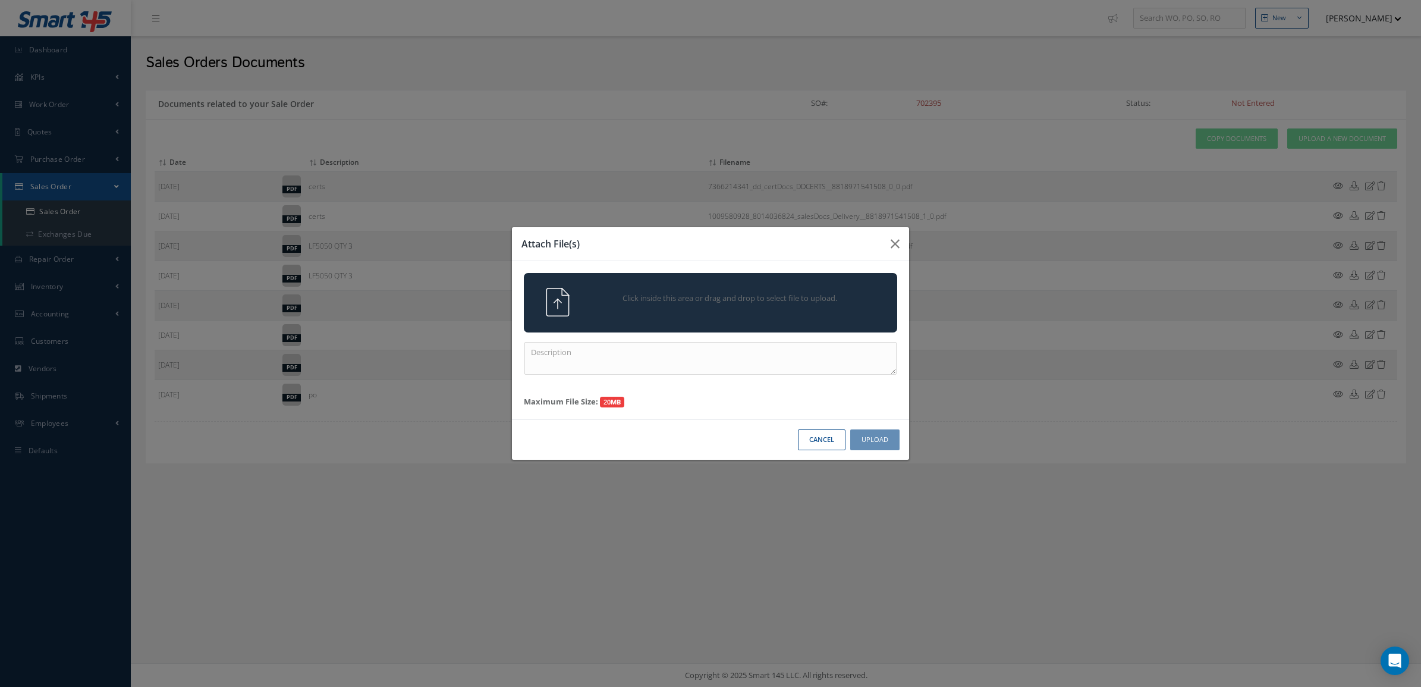
click at [631, 300] on span "Click inside this area or drag and drop to select file to upload." at bounding box center [730, 298] width 270 height 12
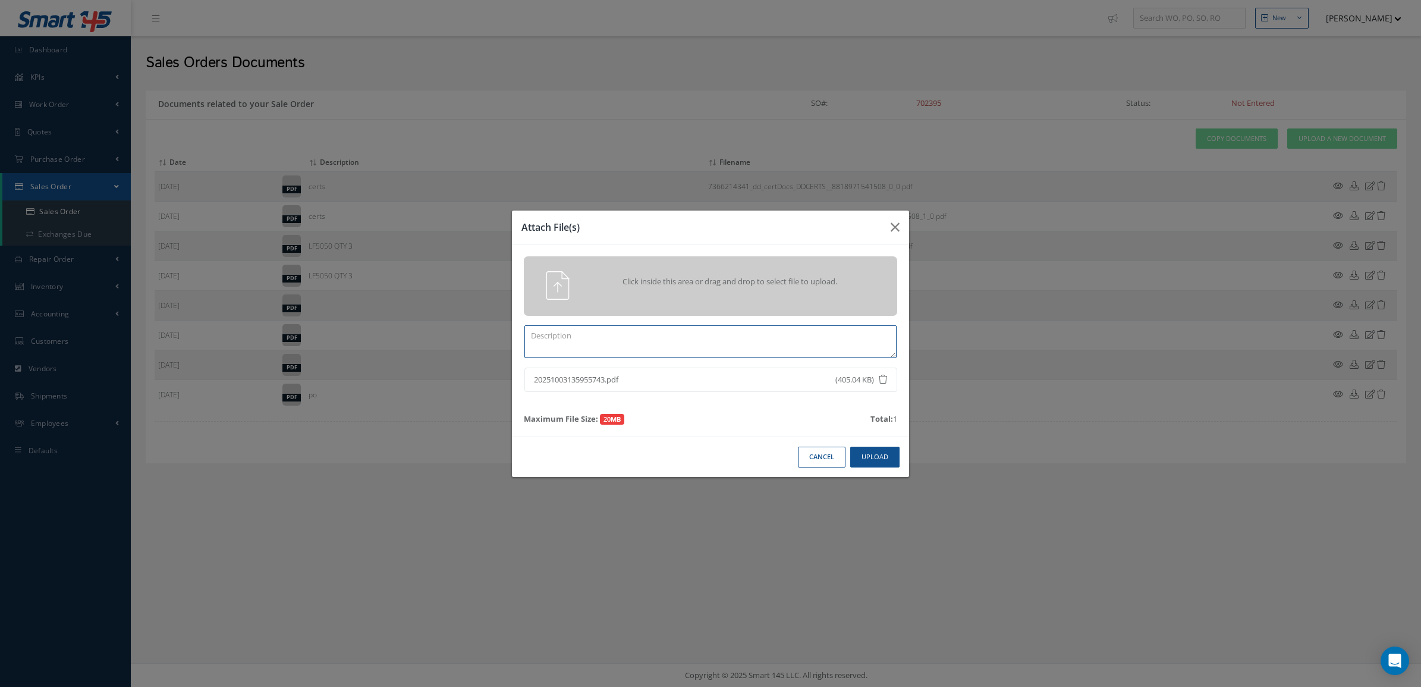
click at [587, 345] on textarea at bounding box center [710, 341] width 372 height 33
paste textarea "[PHONE_NUMBER]"
click at [882, 461] on button "Upload" at bounding box center [874, 456] width 49 height 21
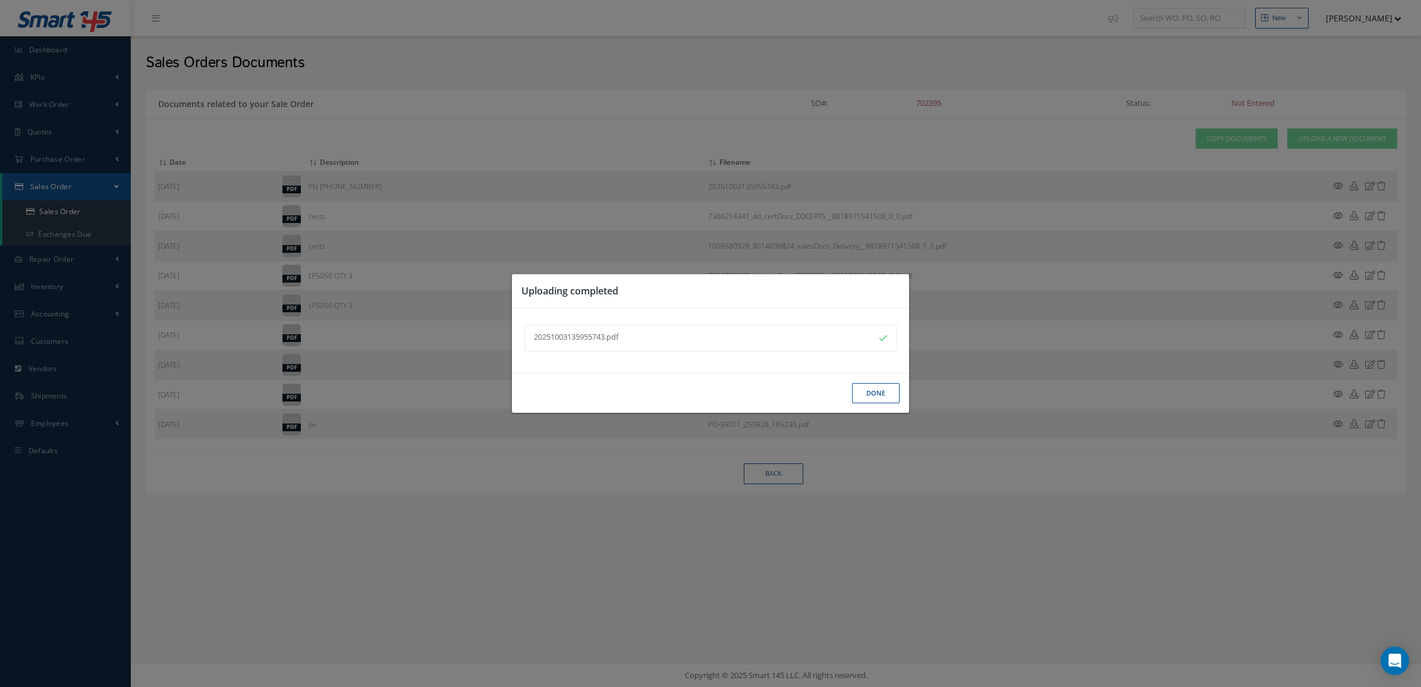
click at [874, 397] on button "Done" at bounding box center [876, 393] width 48 height 21
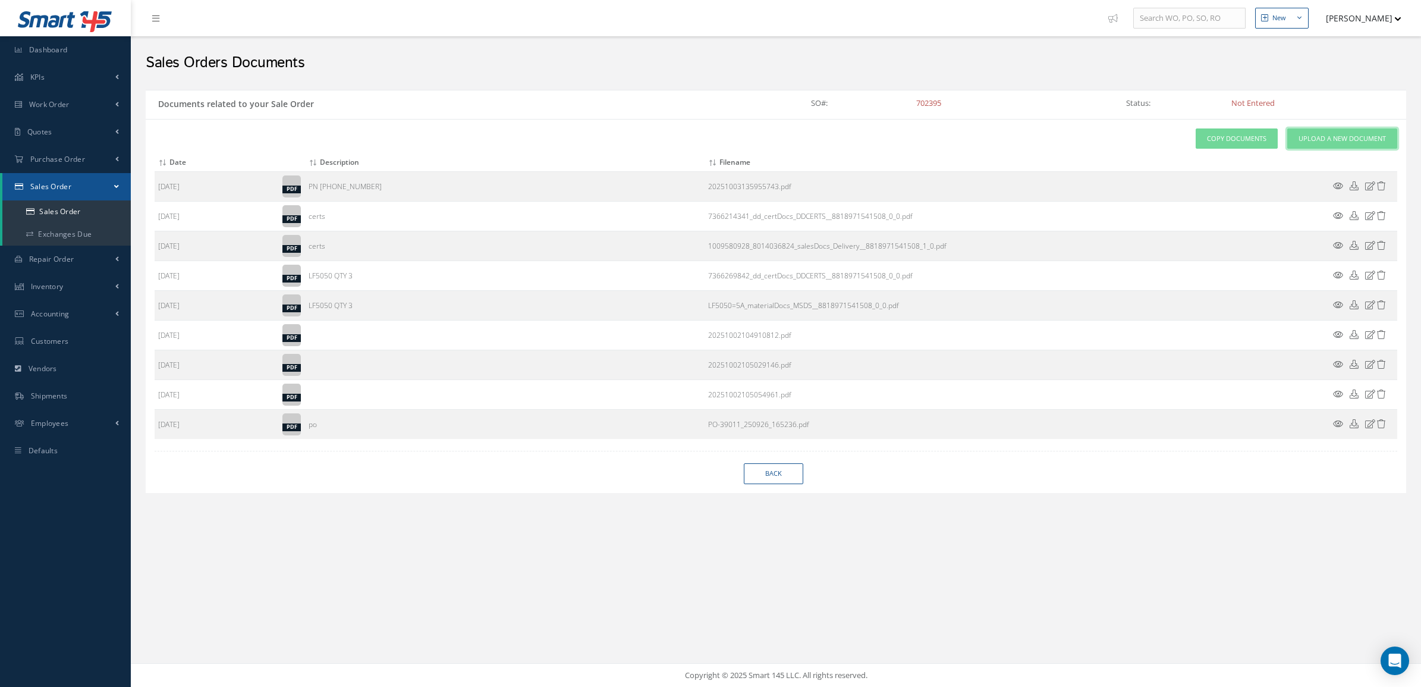
click at [1298, 140] on span "Upload a New Document" at bounding box center [1341, 139] width 87 height 10
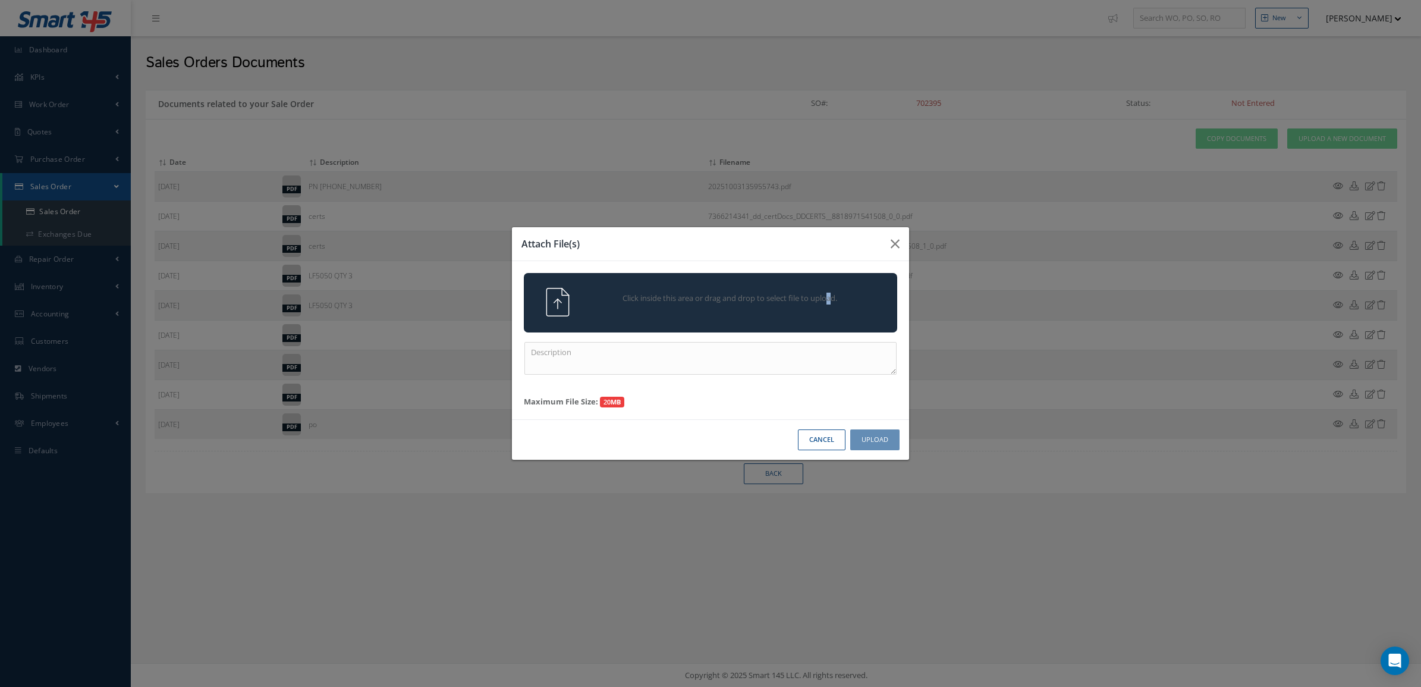
click at [762, 284] on div "Click inside this area or drag and drop to select file to upload." at bounding box center [710, 302] width 373 height 59
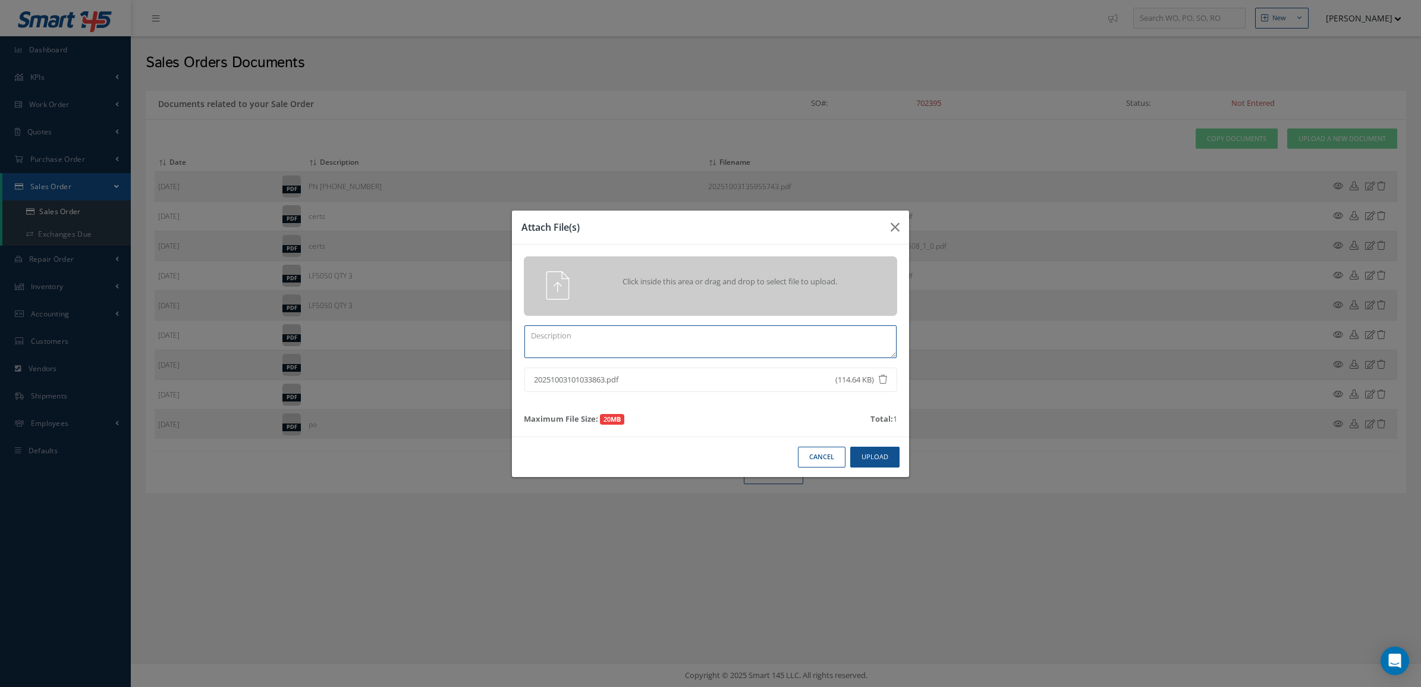
click at [703, 348] on textarea at bounding box center [710, 341] width 372 height 33
paste textarea "69-24284Y17"
type textarea "69-24284Y17 QTY 6"
click at [863, 455] on button "Upload" at bounding box center [874, 456] width 49 height 21
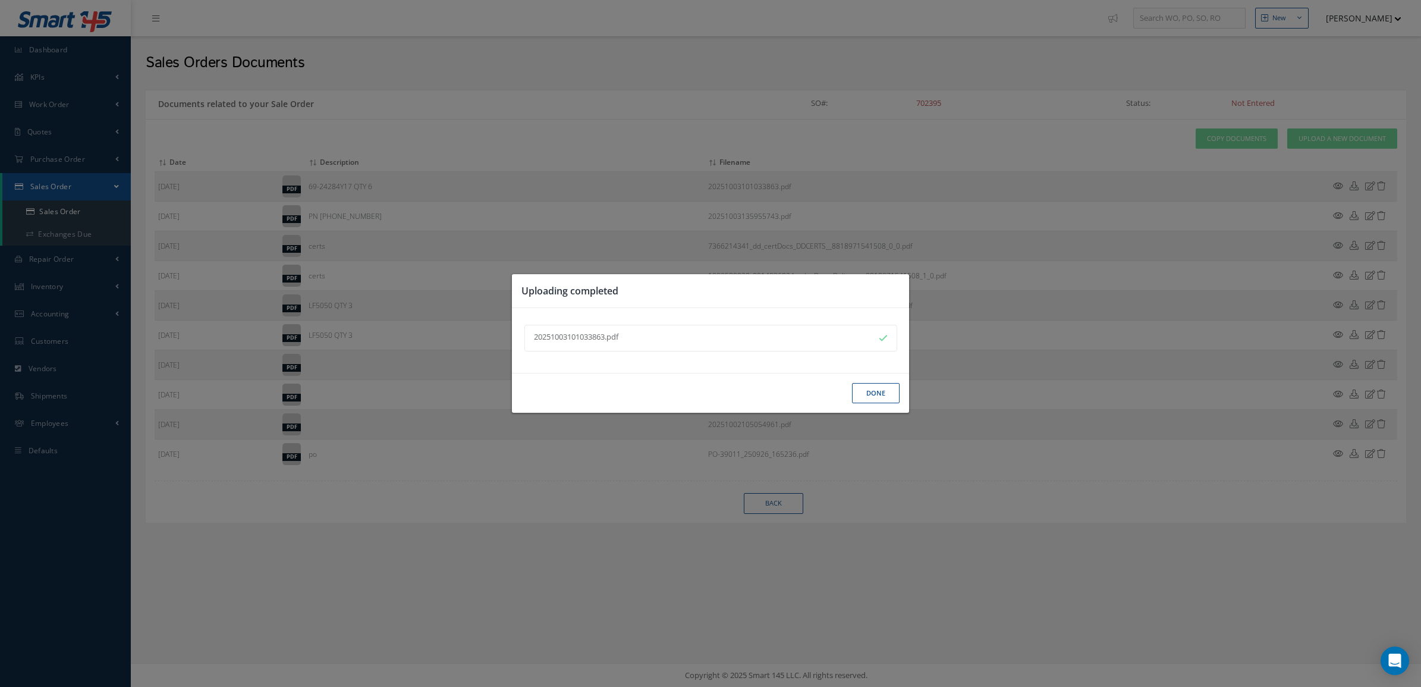
click at [869, 399] on button "Done" at bounding box center [876, 393] width 48 height 21
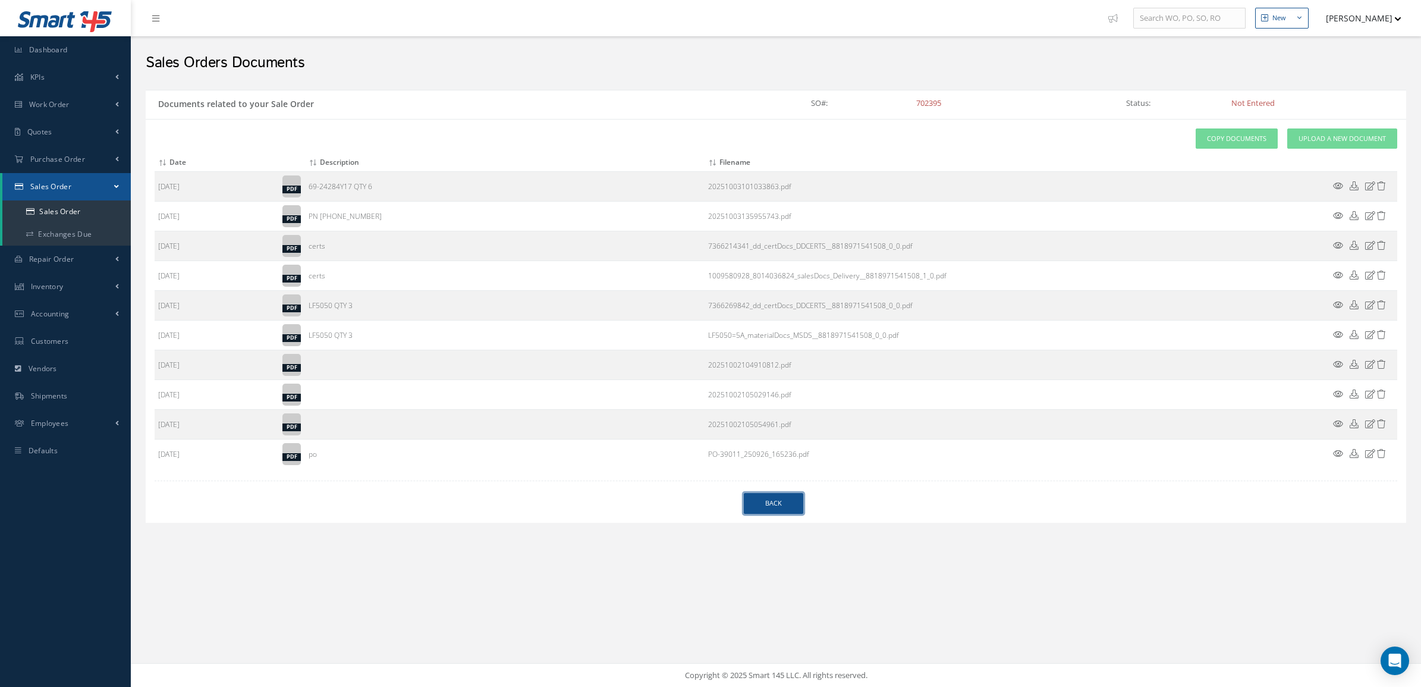
click at [781, 499] on link "Back" at bounding box center [773, 503] width 59 height 21
select select "25"
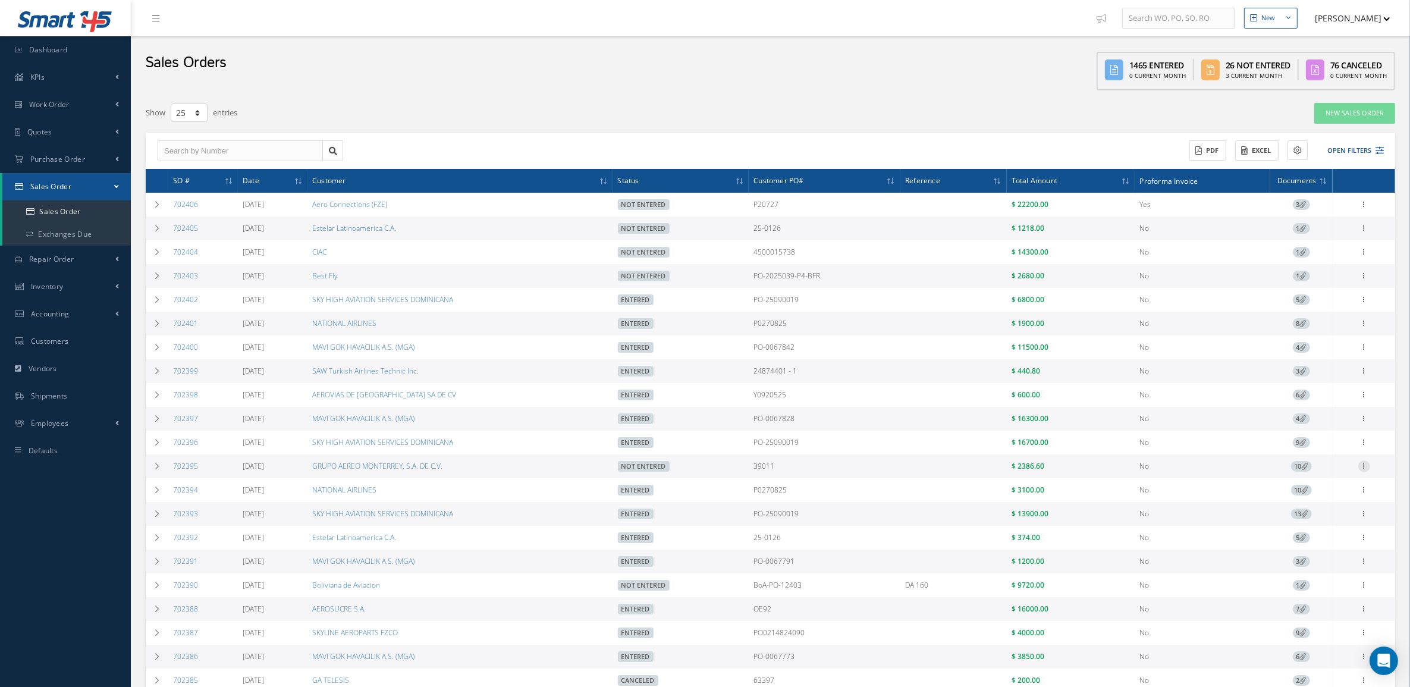
click at [1359, 468] on icon at bounding box center [1364, 465] width 12 height 10
click at [1323, 490] on link "Edit" at bounding box center [1309, 489] width 94 height 15
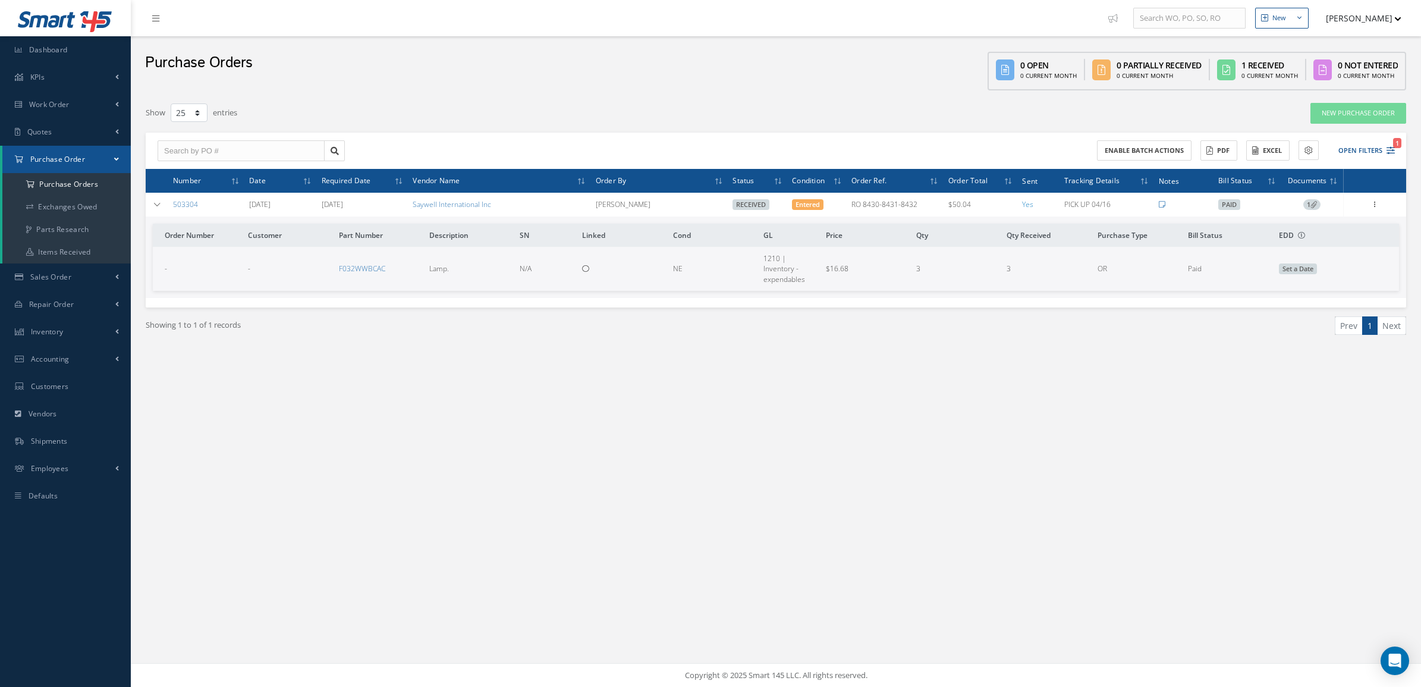
select select "25"
click at [76, 187] on a=1&status_id=2&status_id=3&status_id=5&collapsedFilters"] "Purchase Orders" at bounding box center [66, 184] width 128 height 23
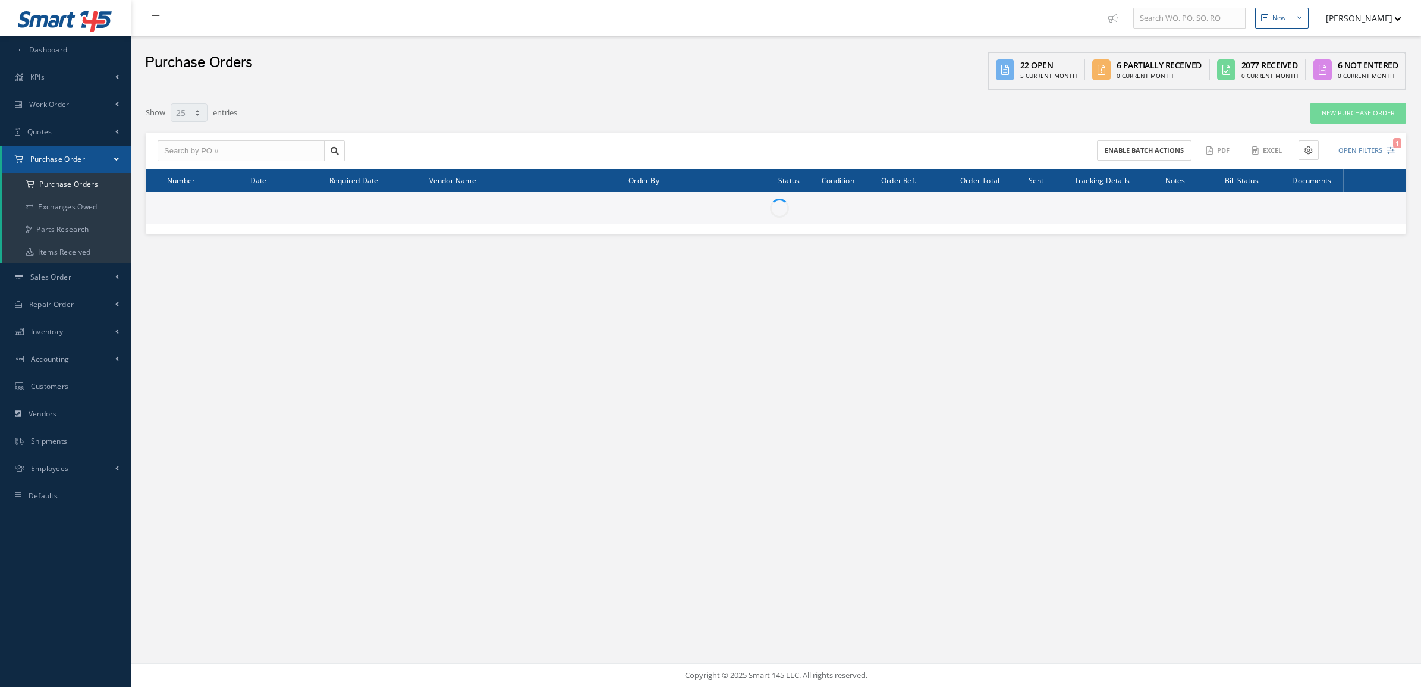
select select "25"
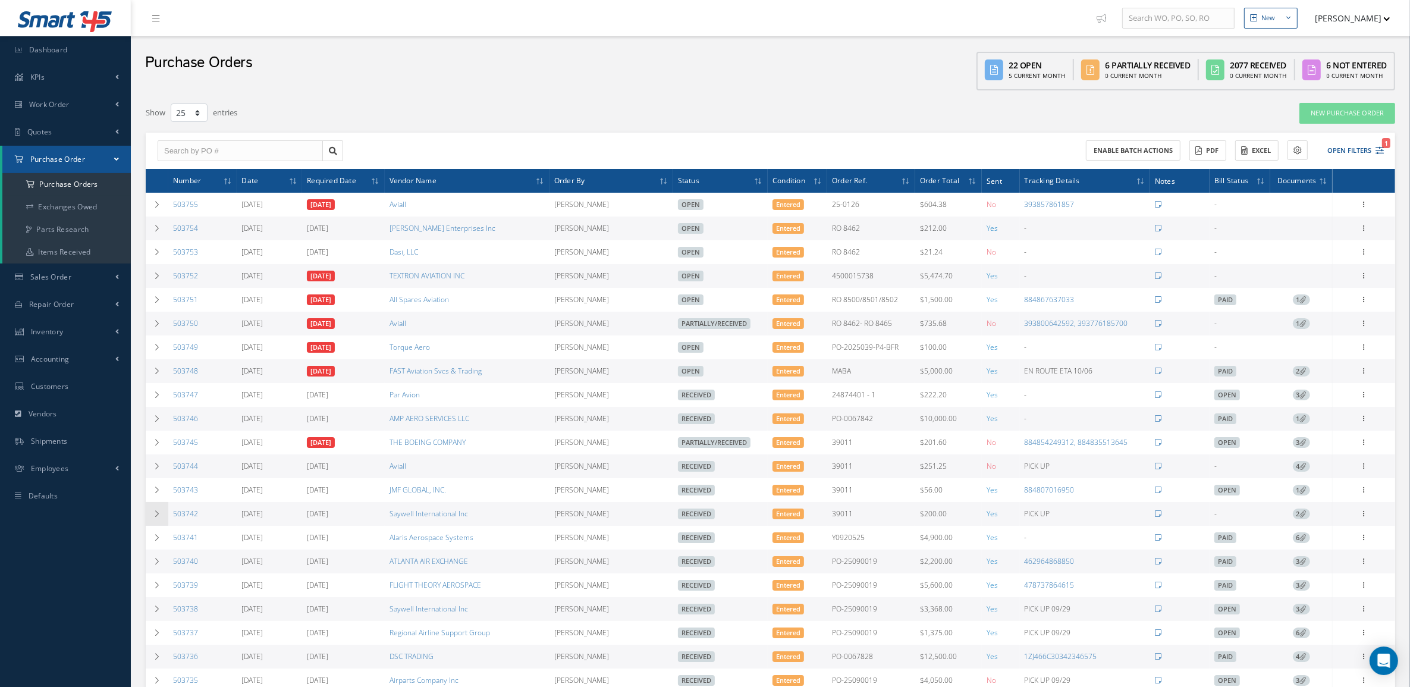
click at [159, 515] on icon at bounding box center [157, 513] width 8 height 7
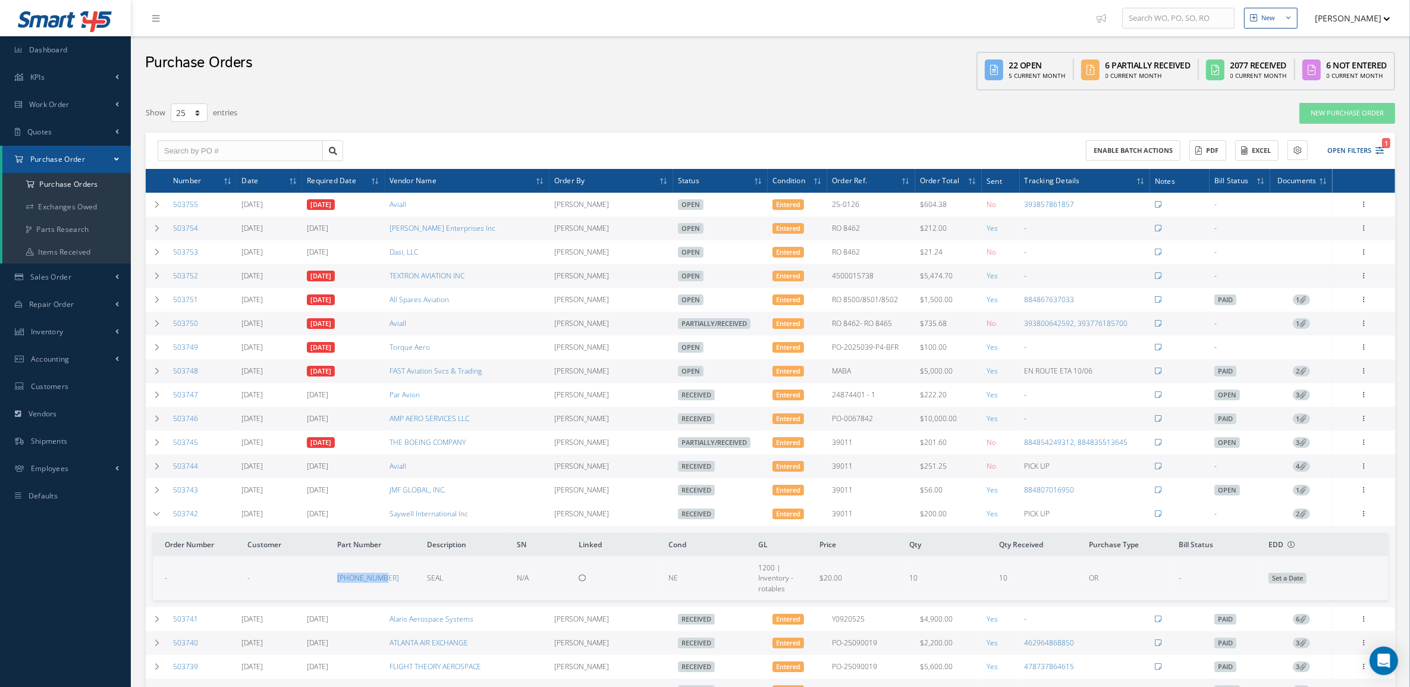
drag, startPoint x: 309, startPoint y: 577, endPoint x: 391, endPoint y: 587, distance: 82.7
click at [391, 587] on tr "- - 10-60754-16 SEAL N/A NE 1200 | Inventory - rotables $20.00 10 10 OR - Set a…" at bounding box center [770, 577] width 1235 height 43
drag, startPoint x: 391, startPoint y: 587, endPoint x: 343, endPoint y: 584, distance: 48.2
copy tr "[PHONE_NUMBER]"
click at [149, 326] on td at bounding box center [157, 324] width 23 height 24
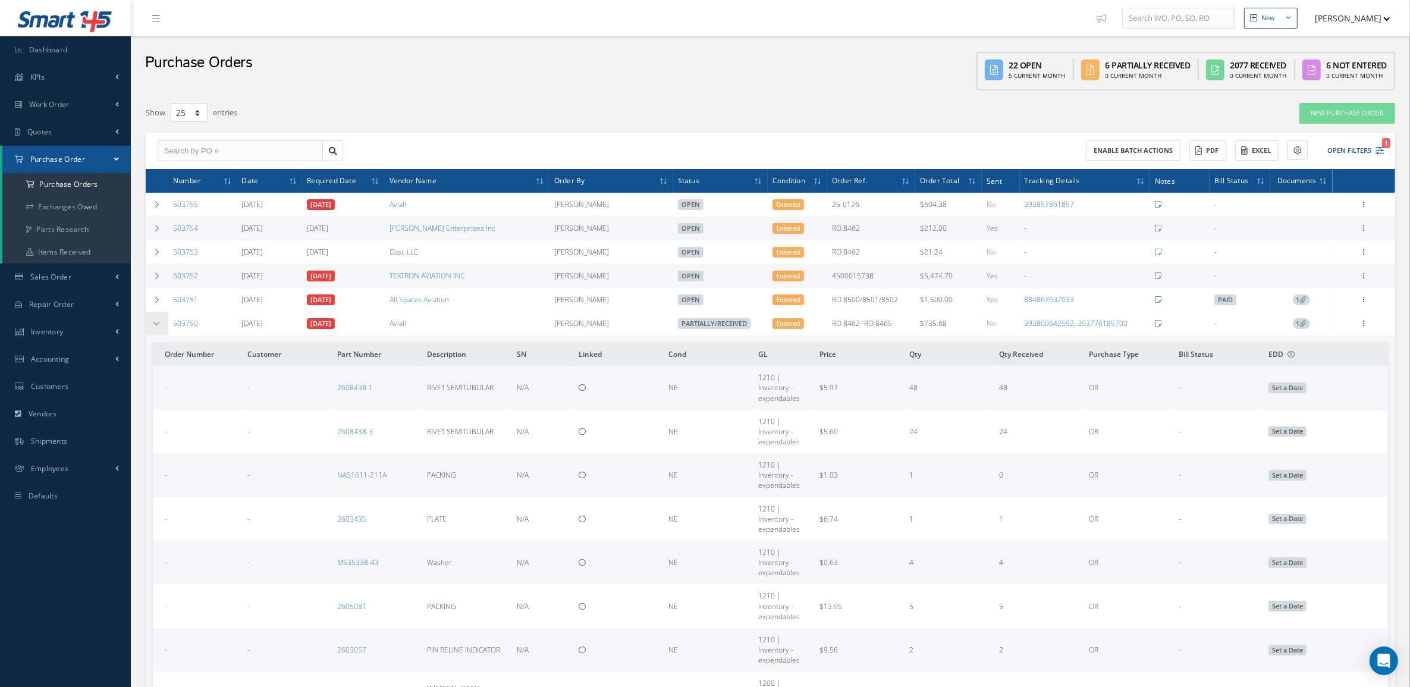
click at [149, 326] on td at bounding box center [157, 324] width 23 height 24
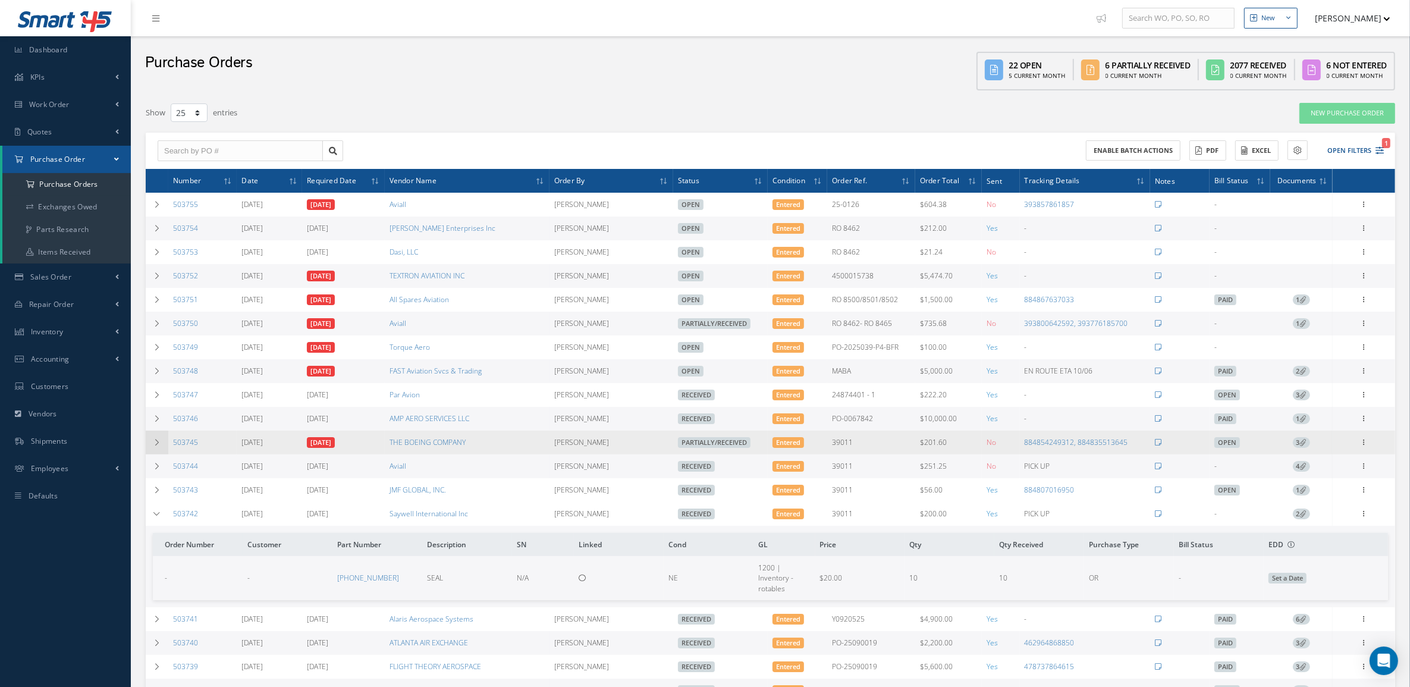
click at [164, 446] on td at bounding box center [157, 442] width 23 height 24
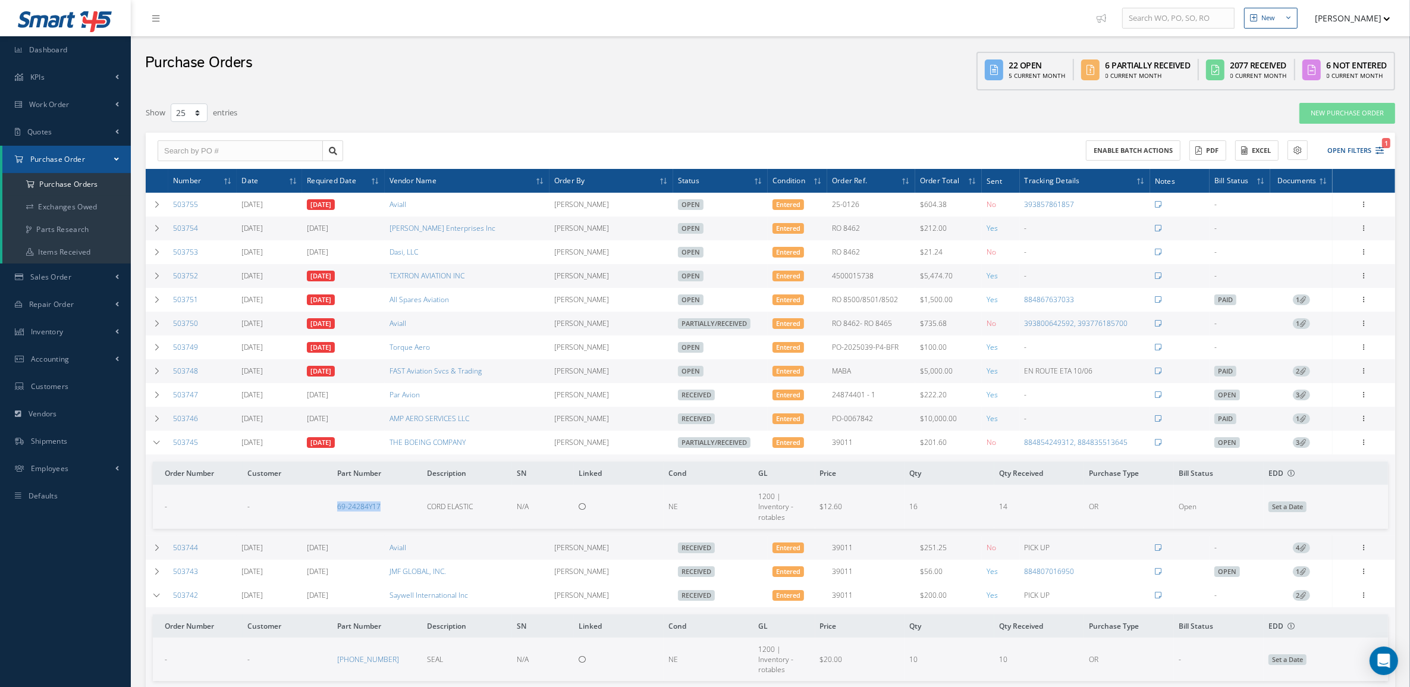
drag, startPoint x: 326, startPoint y: 515, endPoint x: 397, endPoint y: 515, distance: 70.7
click at [397, 515] on tr "- - 69-24284Y17 CORD ELASTIC N/A NE 1200 | Inventory - rotables $12.60 16 14 OR…" at bounding box center [770, 506] width 1235 height 43
copy tr "69-24284Y17"
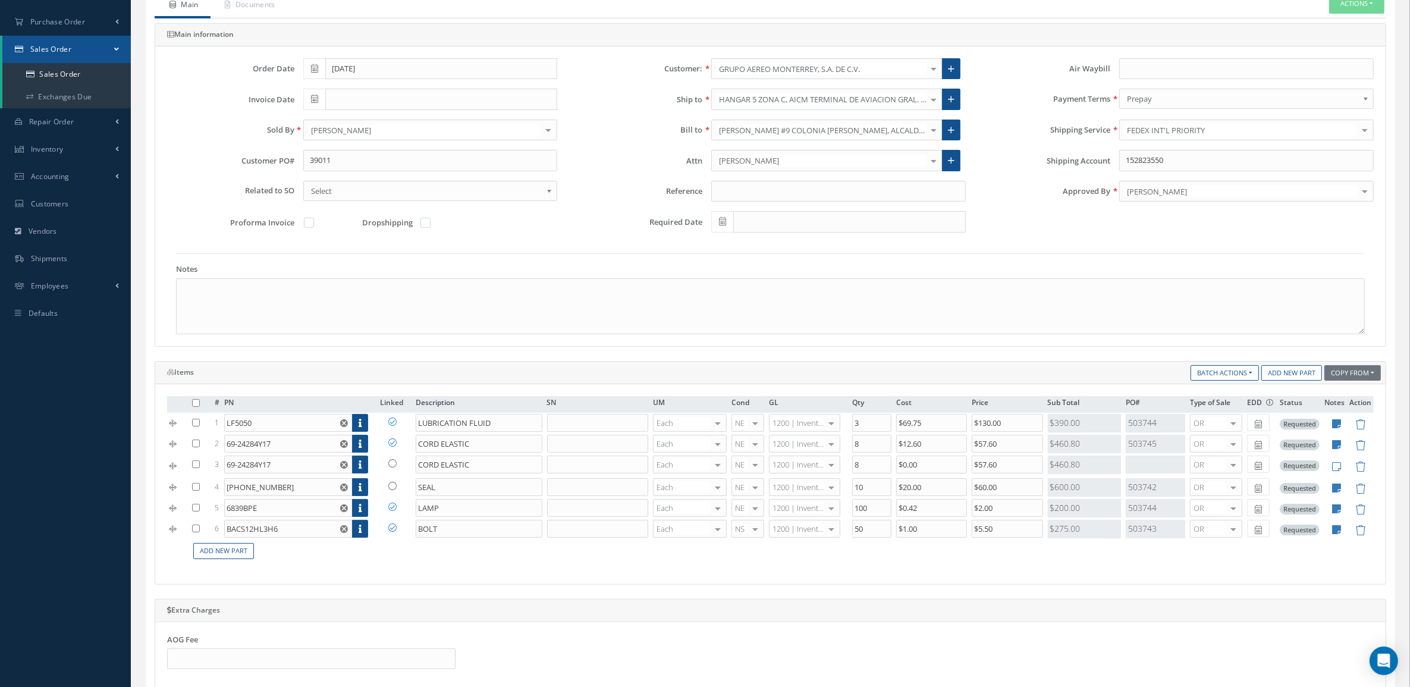
scroll to position [223, 0]
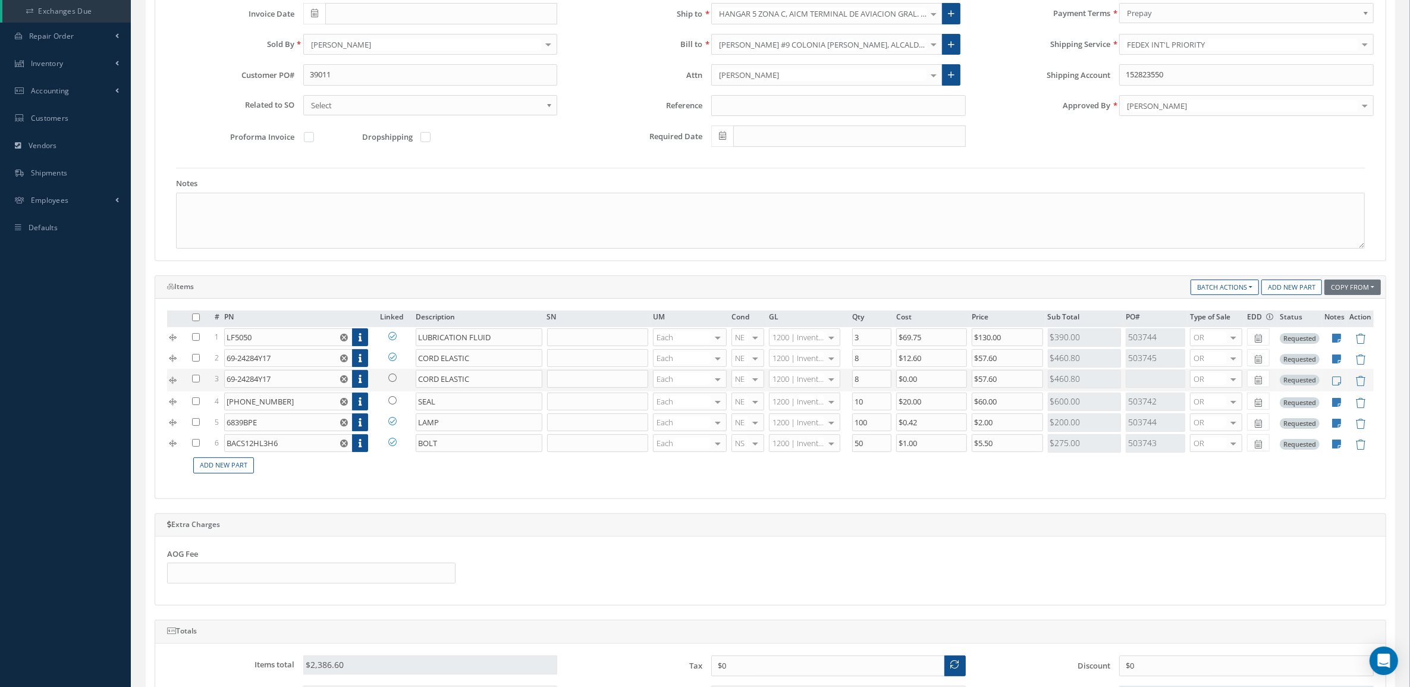
click at [391, 382] on icon at bounding box center [392, 377] width 8 height 8
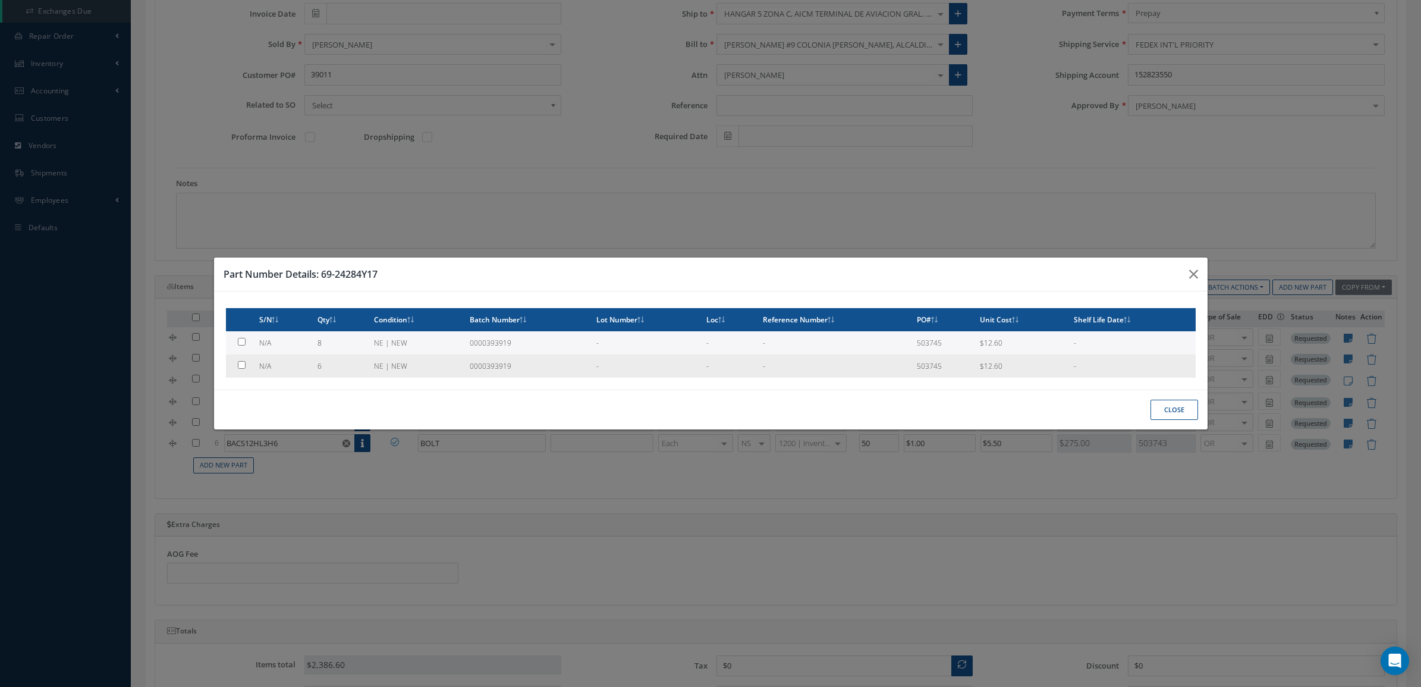
click at [354, 361] on td "6" at bounding box center [341, 365] width 56 height 23
type input "$12.6"
checkbox input "true"
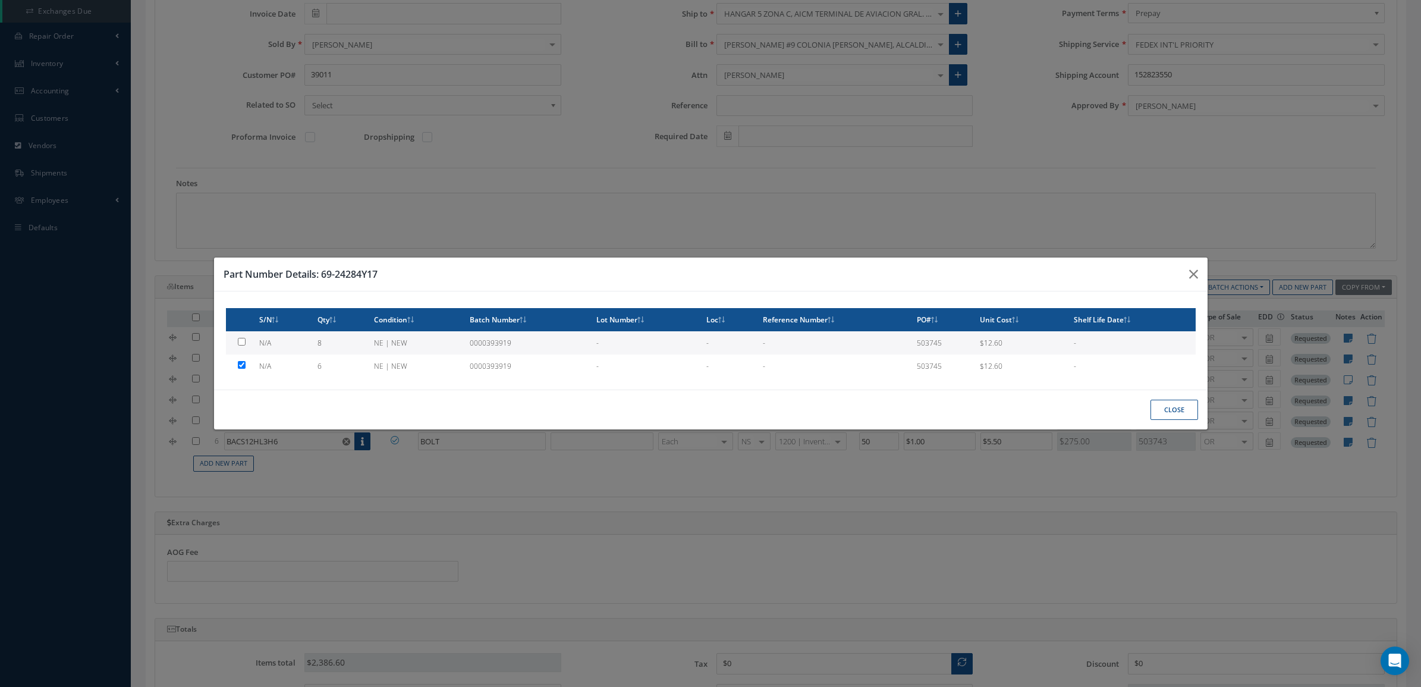
click at [1165, 407] on button "Close" at bounding box center [1174, 409] width 48 height 21
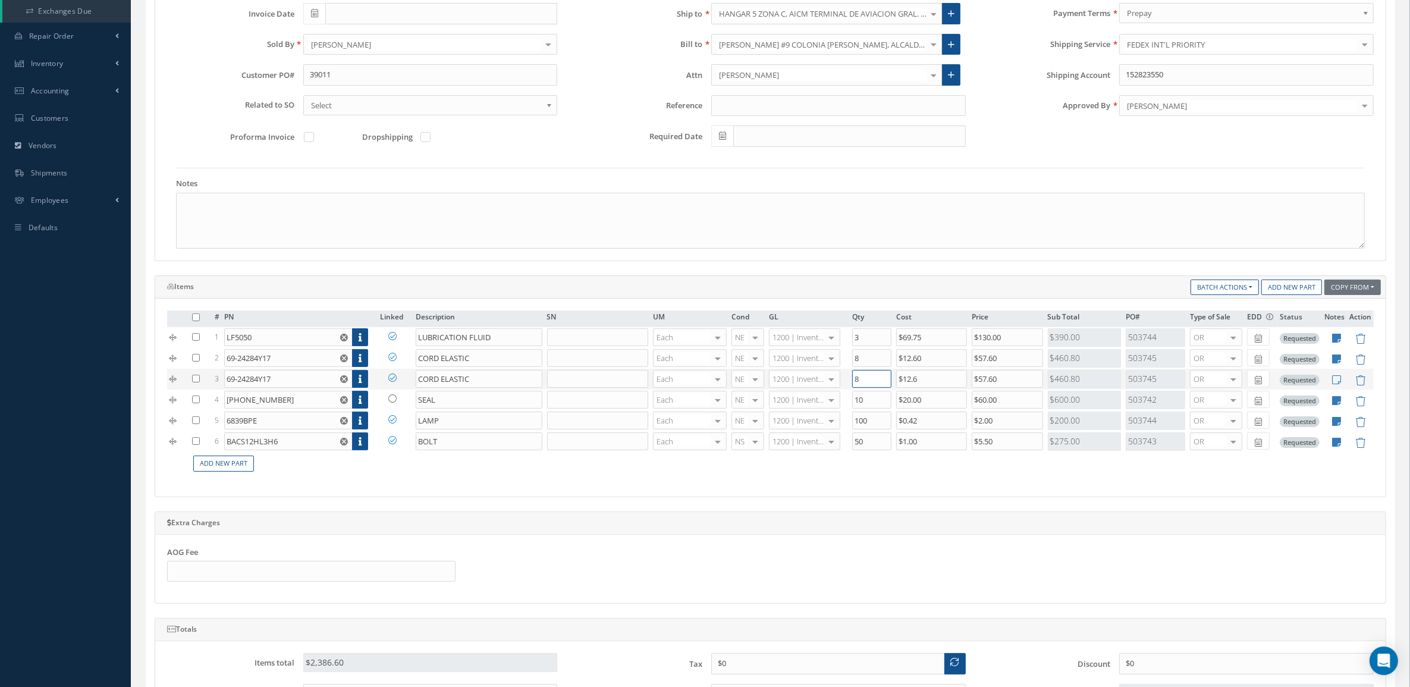
drag, startPoint x: 863, startPoint y: 385, endPoint x: 835, endPoint y: 379, distance: 28.7
click at [835, 379] on tr "3 69-24284Y17 Part Number Description SN Condition PO# Qty Location Warehouse C…" at bounding box center [770, 379] width 1206 height 21
type input "6"
click at [397, 398] on link at bounding box center [395, 398] width 31 height 15
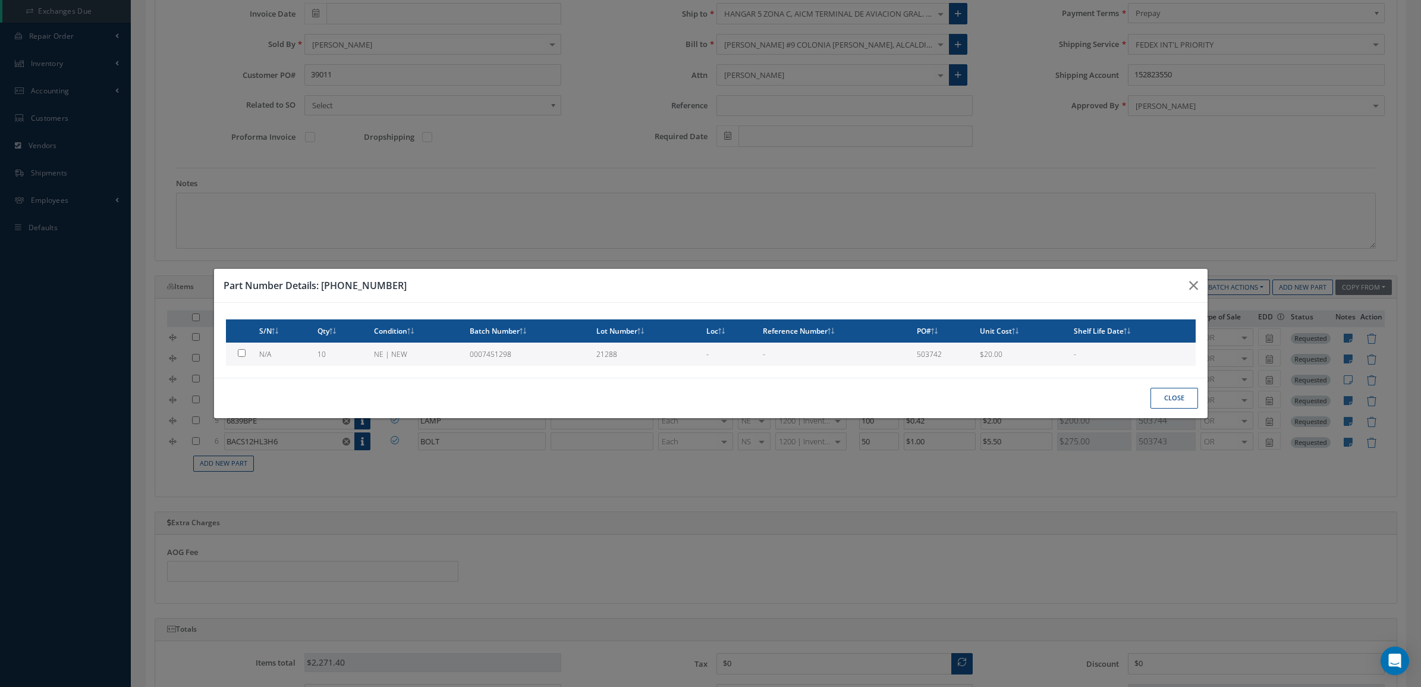
click at [379, 355] on td "NE | NEW" at bounding box center [417, 353] width 96 height 23
type input "$20"
checkbox input "true"
click at [1183, 397] on button "Close" at bounding box center [1174, 398] width 48 height 21
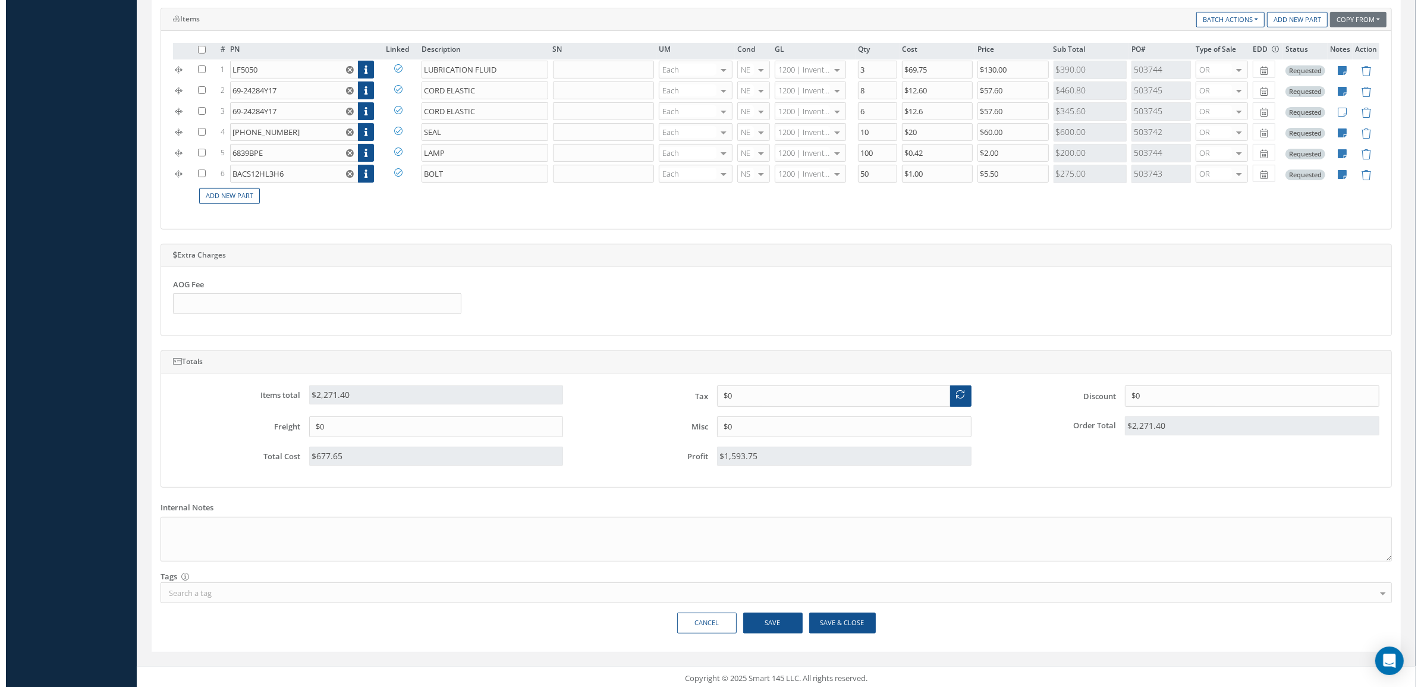
scroll to position [501, 0]
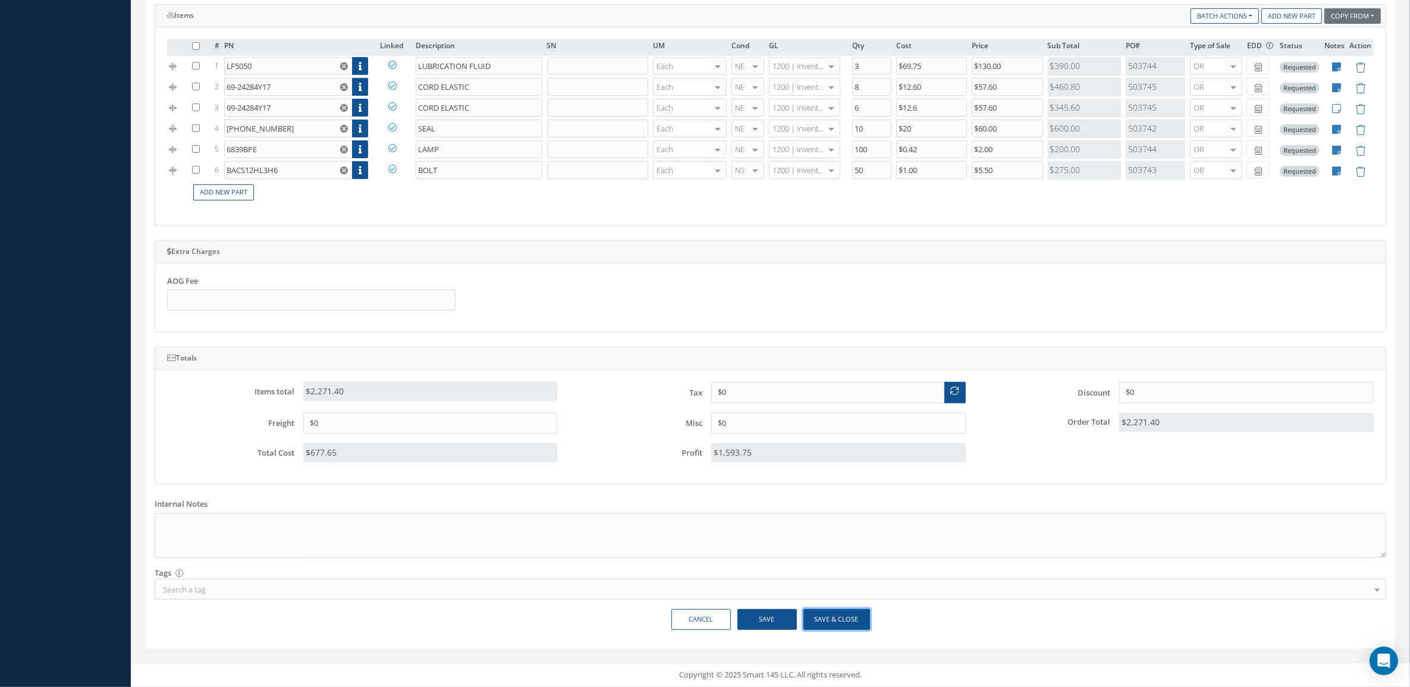
click at [816, 619] on button "Save & Close" at bounding box center [836, 619] width 67 height 21
